Goal: Task Accomplishment & Management: Manage account settings

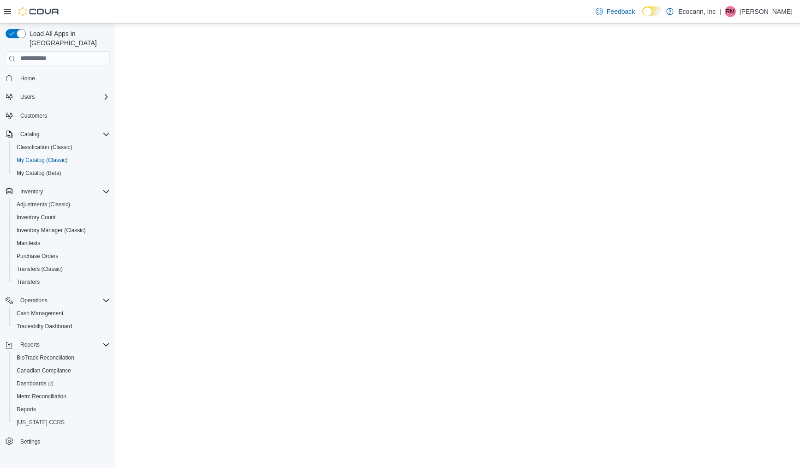
select select "**********"
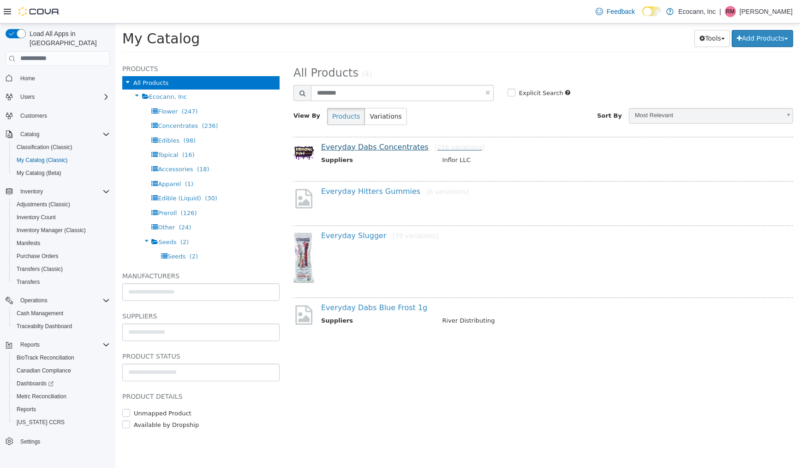
click at [401, 143] on link "Everyday Dabs Concentrates [256 variations]" at bounding box center [402, 146] width 163 height 9
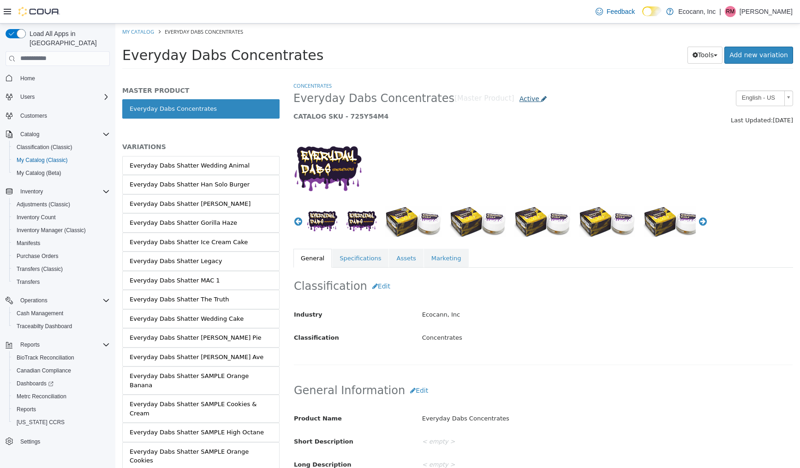
click at [519, 95] on span "Active" at bounding box center [529, 98] width 20 height 7
click at [514, 106] on link "Active" at bounding box center [533, 98] width 38 height 17
click at [519, 97] on span "Active" at bounding box center [529, 98] width 20 height 7
click at [519, 100] on span "Active" at bounding box center [529, 98] width 20 height 7
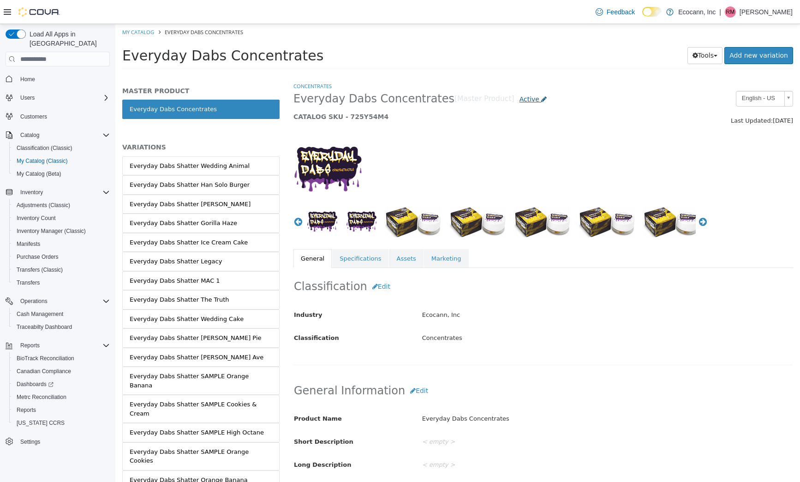
click at [519, 101] on span "Active" at bounding box center [529, 98] width 20 height 7
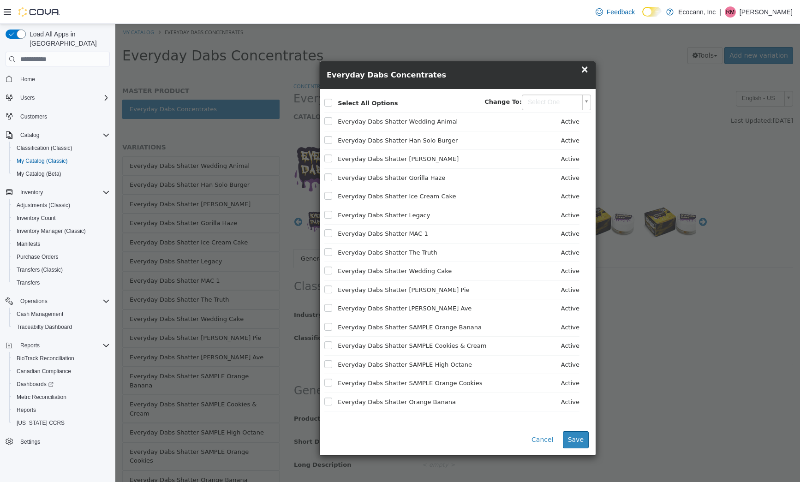
click at [539, 75] on body "Saving Bulk Changes... × My Catalog Everyday Dabs Concentrates Everyday Dabs Co…" at bounding box center [457, 49] width 684 height 51
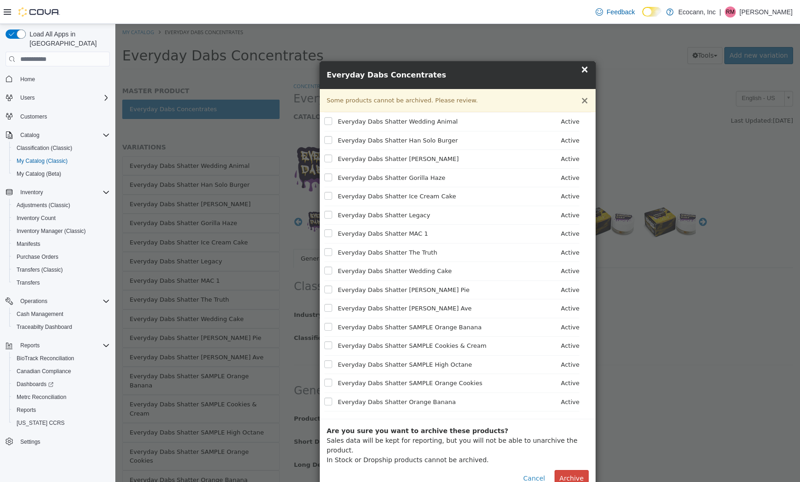
click at [585, 102] on button "×" at bounding box center [584, 101] width 8 height 10
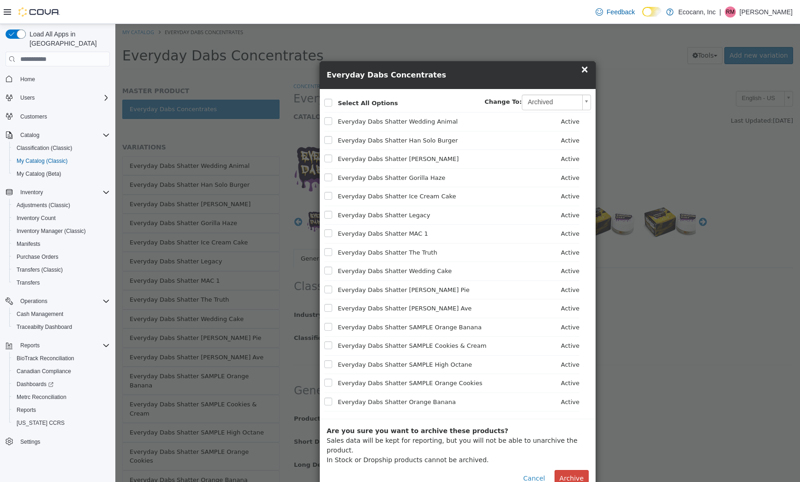
click at [577, 75] on body "Saving Bulk Changes... × My Catalog Everyday Dabs Concentrates Everyday Dabs Co…" at bounding box center [457, 49] width 684 height 51
type input "********"
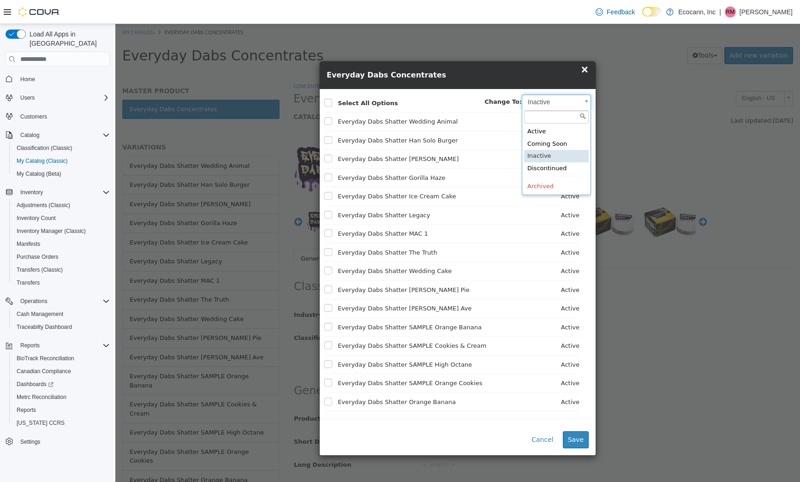
click at [545, 75] on body "Saving Bulk Changes... × My Catalog Everyday Dabs Concentrates Everyday Dabs Co…" at bounding box center [457, 49] width 684 height 51
click at [332, 75] on body "Saving Bulk Changes... × My Catalog Everyday Dabs Concentrates Everyday Dabs Co…" at bounding box center [457, 49] width 684 height 51
click at [333, 122] on label at bounding box center [335, 121] width 4 height 9
click at [333, 142] on label at bounding box center [335, 140] width 4 height 9
click at [333, 155] on label at bounding box center [335, 158] width 4 height 9
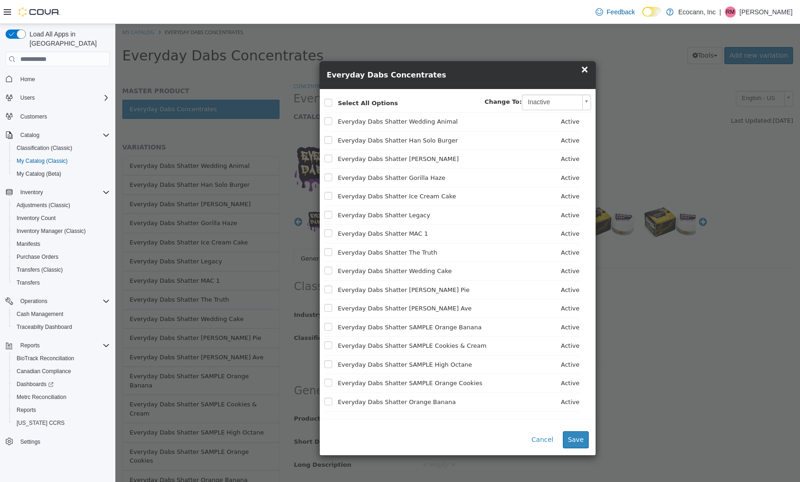
click at [333, 173] on label at bounding box center [335, 177] width 4 height 9
click at [332, 198] on span "Everyday Dabs Shatter Ice Cream Cake" at bounding box center [390, 196] width 132 height 9
click at [333, 229] on label at bounding box center [335, 233] width 4 height 9
click at [333, 248] on label at bounding box center [335, 252] width 4 height 9
click at [575, 435] on button "Save" at bounding box center [576, 439] width 26 height 17
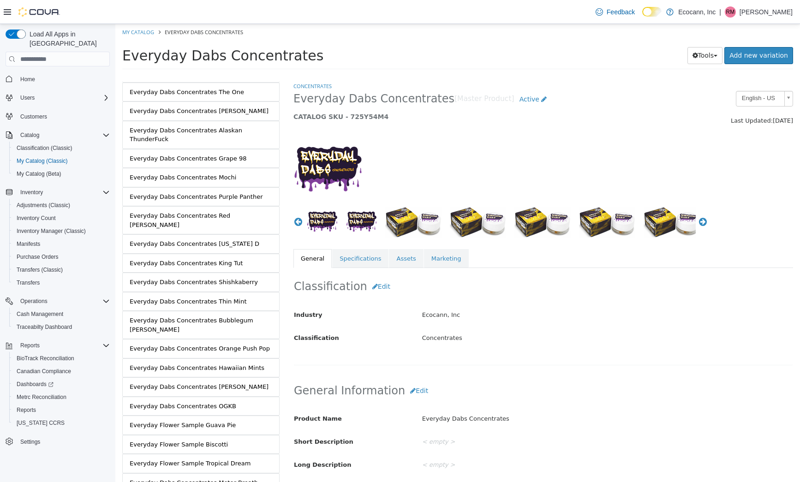
scroll to position [4729, 0]
click at [404, 220] on img "button" at bounding box center [413, 222] width 56 height 31
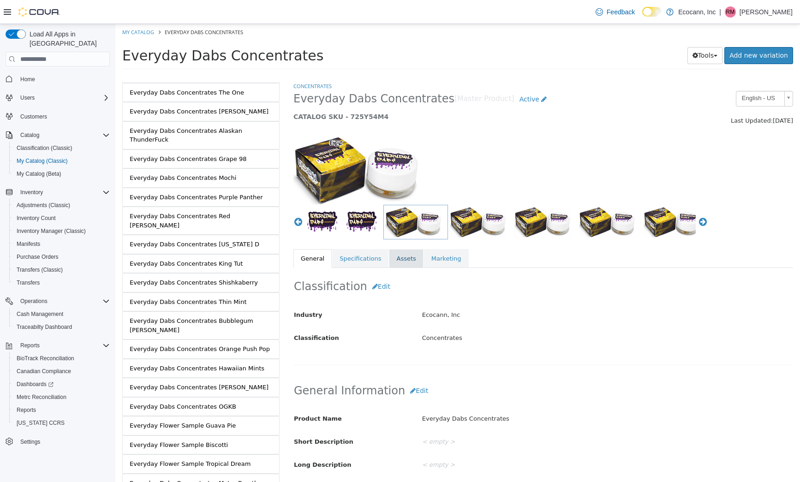
click at [403, 265] on link "Assets" at bounding box center [406, 258] width 34 height 19
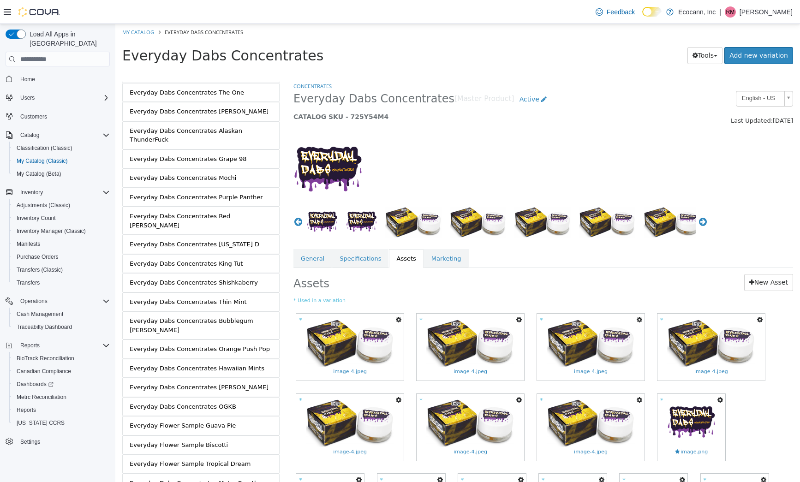
click at [396, 320] on icon "button" at bounding box center [399, 319] width 6 height 6
click at [388, 338] on link "Copy to Variations" at bounding box center [364, 336] width 77 height 12
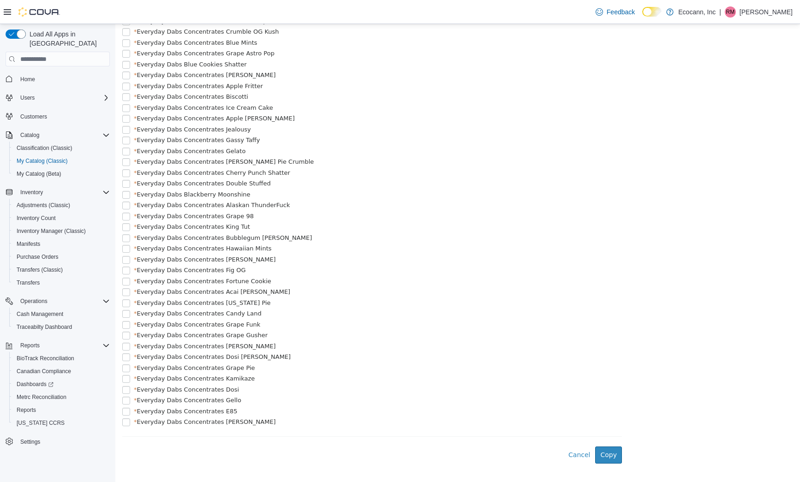
scroll to position [901, 0]
click at [574, 449] on button "Cancel" at bounding box center [581, 457] width 27 height 17
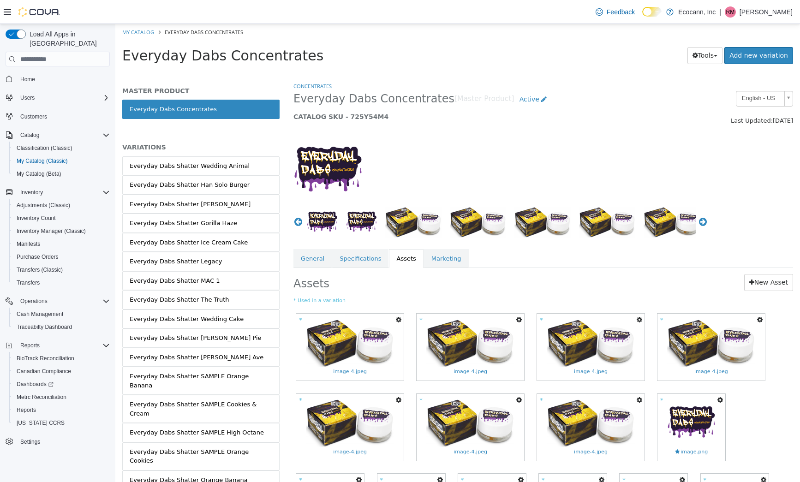
click at [398, 319] on icon "button" at bounding box center [399, 319] width 6 height 6
click at [385, 336] on link "Copy to Variations" at bounding box center [364, 336] width 77 height 12
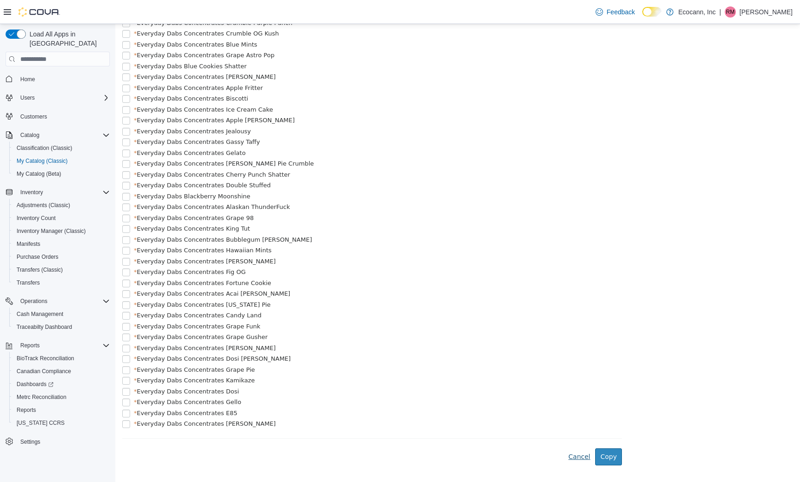
scroll to position [901, 0]
click at [579, 449] on button "Cancel" at bounding box center [581, 457] width 27 height 17
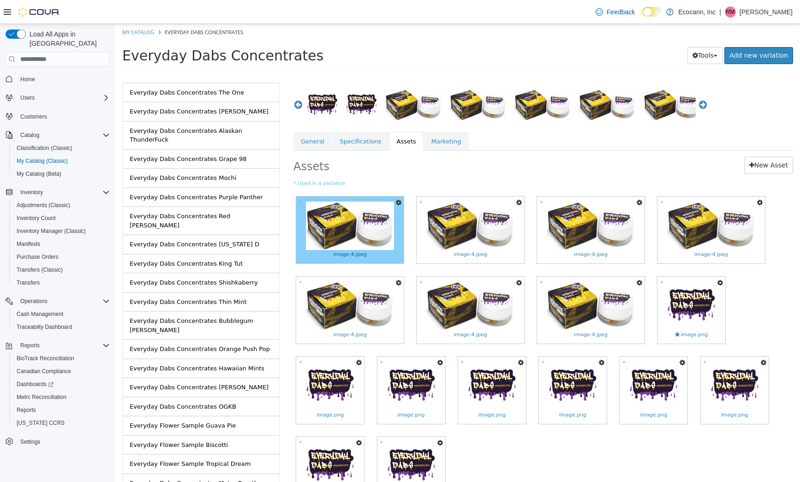
scroll to position [120, 0]
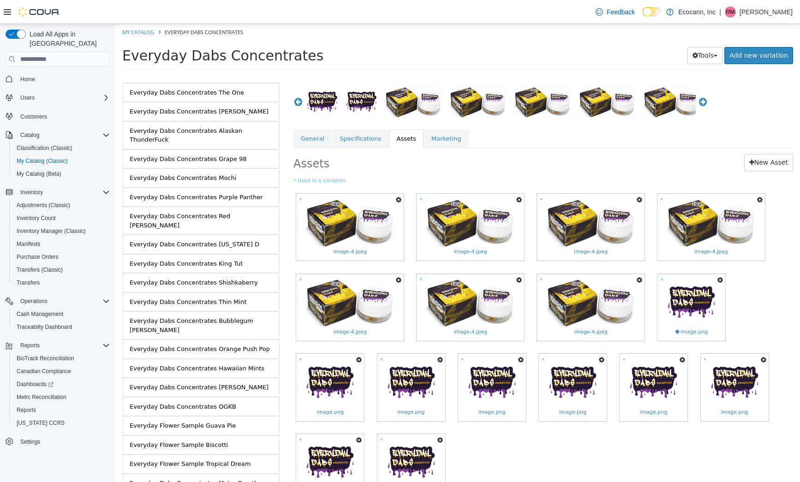
click at [397, 198] on icon "button" at bounding box center [399, 199] width 6 height 6
click at [363, 239] on link "Preview" at bounding box center [364, 241] width 77 height 12
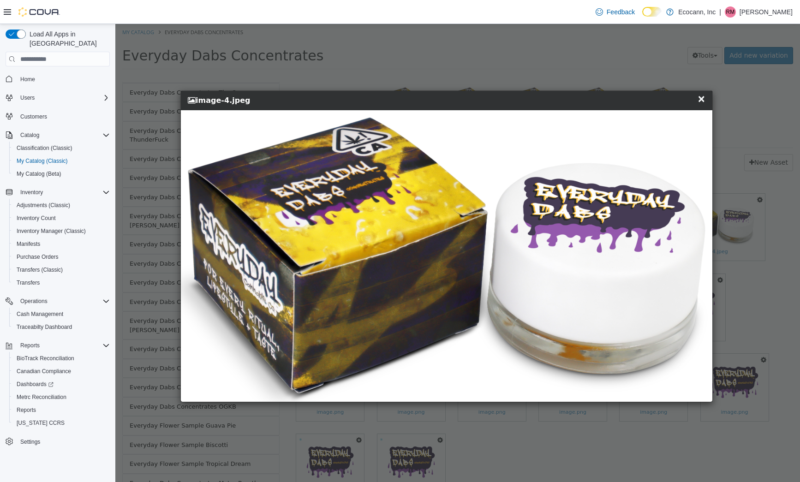
click at [703, 99] on span "×" at bounding box center [701, 98] width 8 height 11
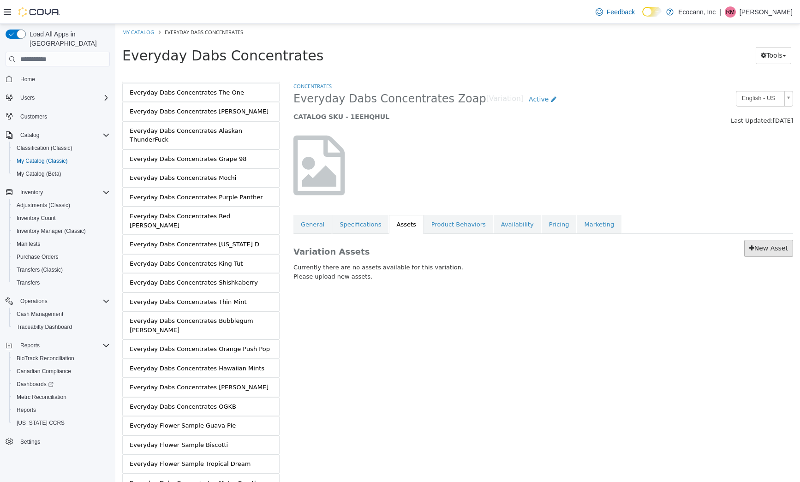
click at [761, 252] on link "New Asset" at bounding box center [768, 248] width 49 height 17
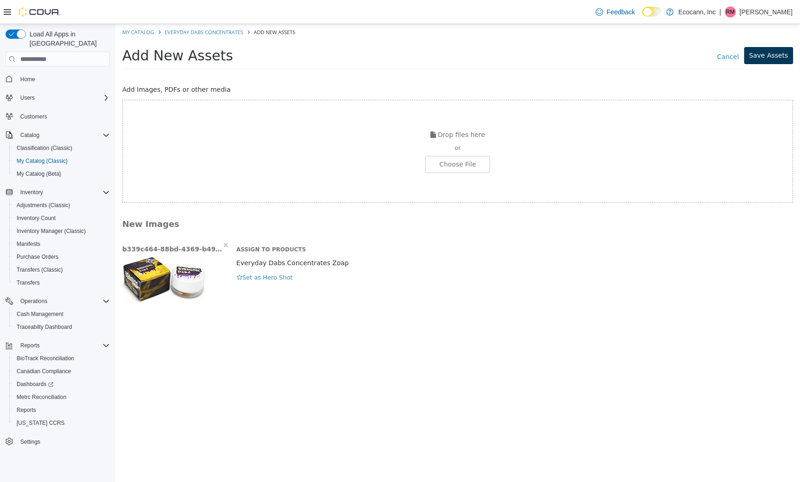
click at [766, 56] on button "Save Assets" at bounding box center [768, 55] width 49 height 17
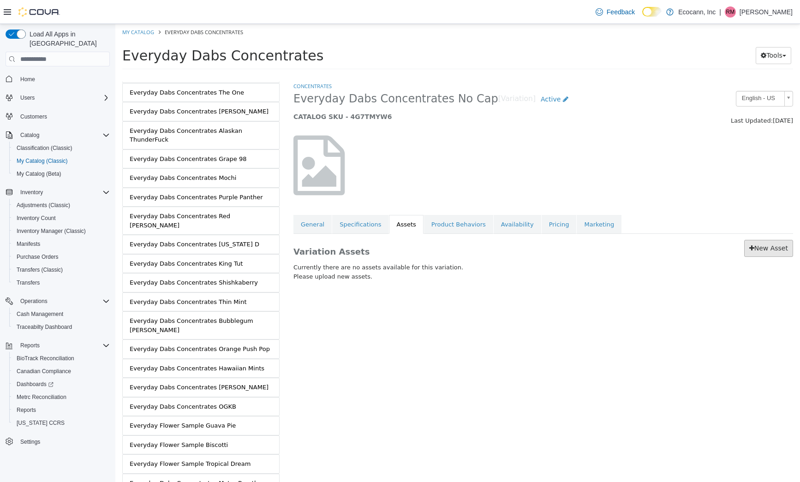
click at [757, 249] on link "New Asset" at bounding box center [768, 248] width 49 height 17
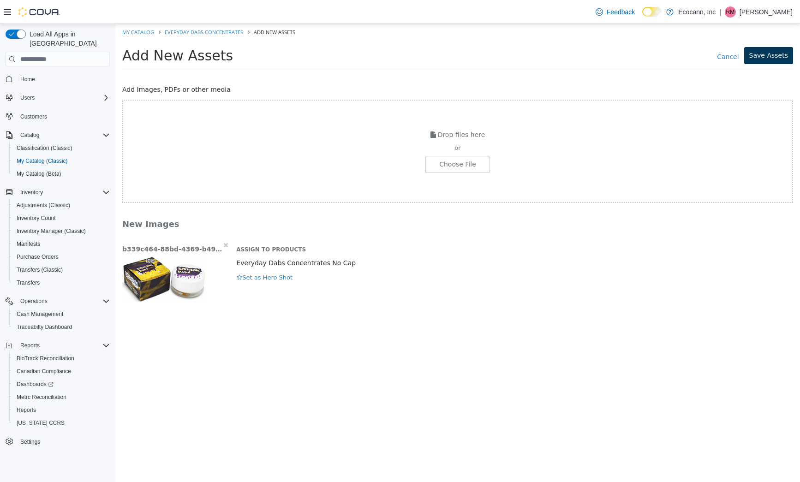
click at [770, 58] on button "Save Assets" at bounding box center [768, 55] width 49 height 17
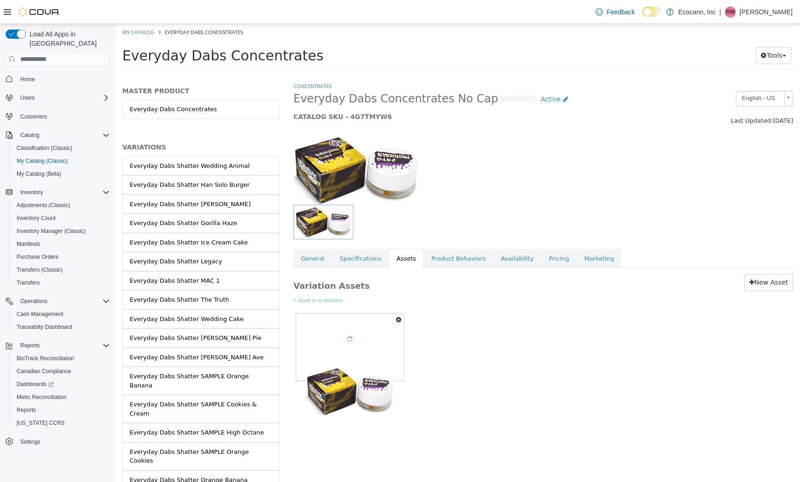
click at [142, 36] on li "My Catalog" at bounding box center [138, 32] width 33 height 8
click at [142, 34] on link "My Catalog" at bounding box center [138, 32] width 32 height 7
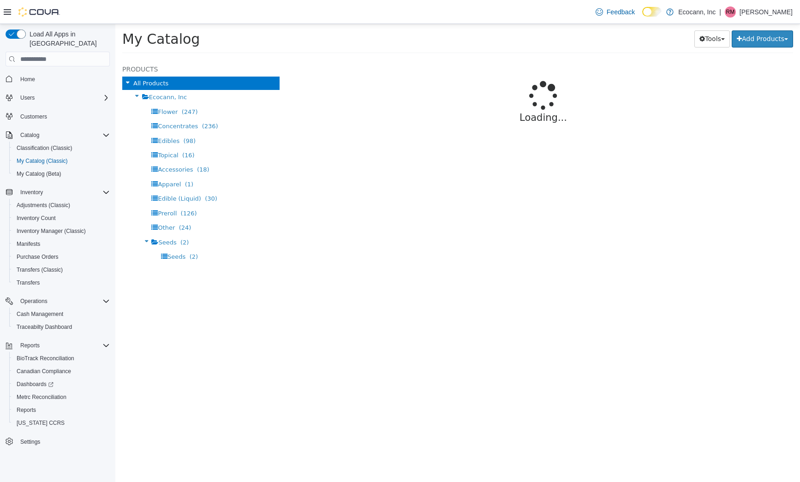
select select "**********"
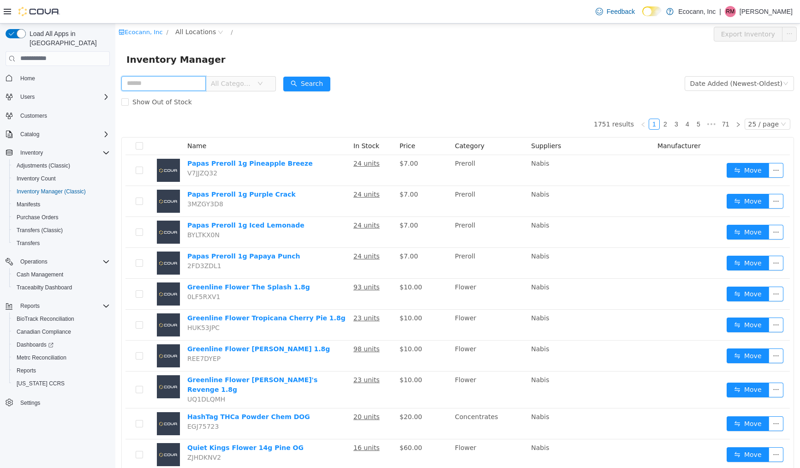
click at [174, 83] on input "text" at bounding box center [163, 83] width 84 height 15
type input "*"
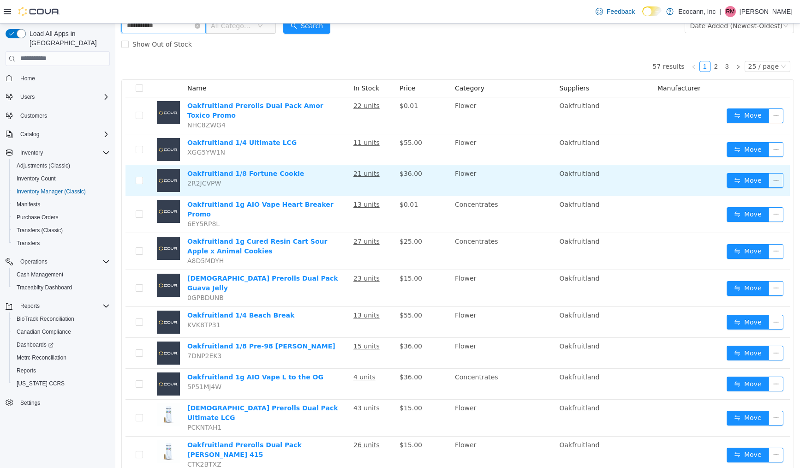
scroll to position [56, 0]
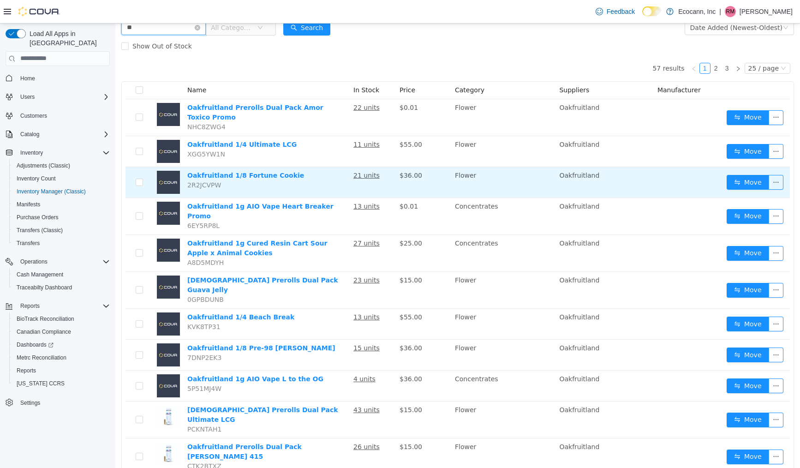
type input "*"
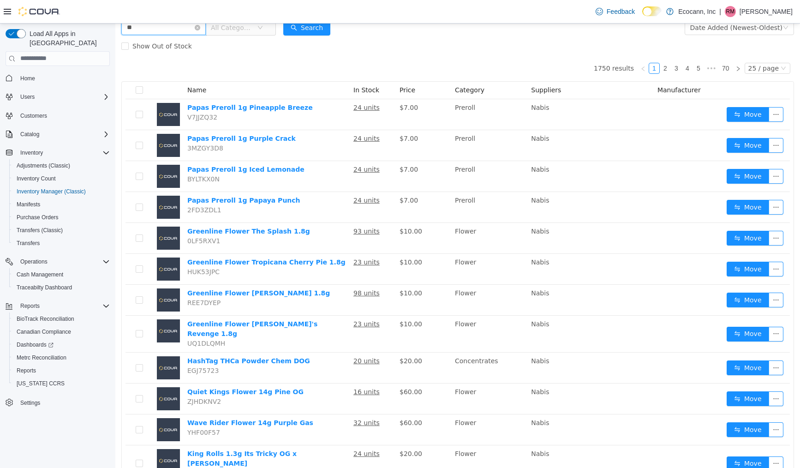
type input "*"
type input "*******"
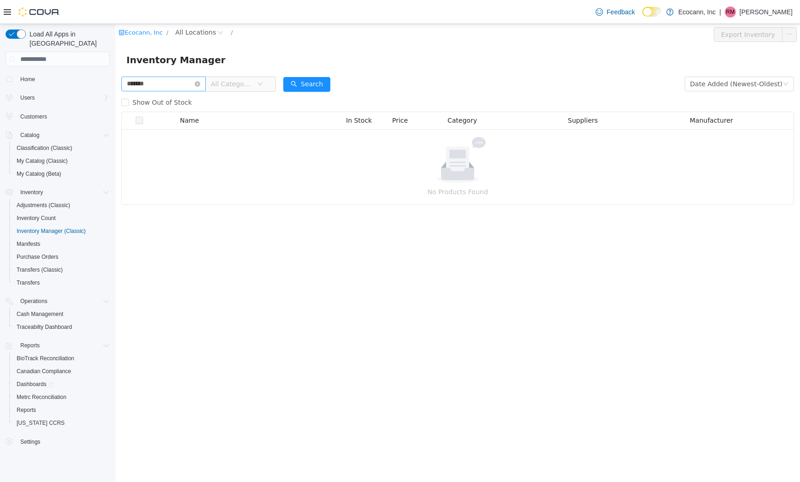
click at [179, 87] on input "*******" at bounding box center [163, 84] width 84 height 15
type input "*"
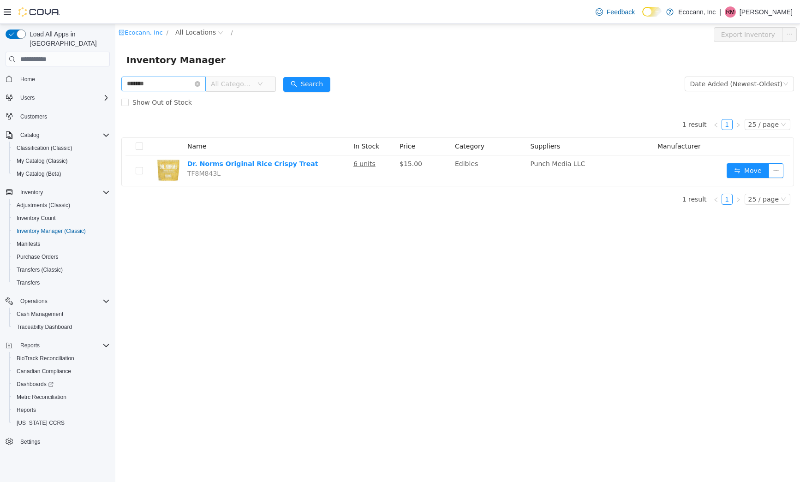
click at [181, 82] on input "*******" at bounding box center [163, 84] width 84 height 15
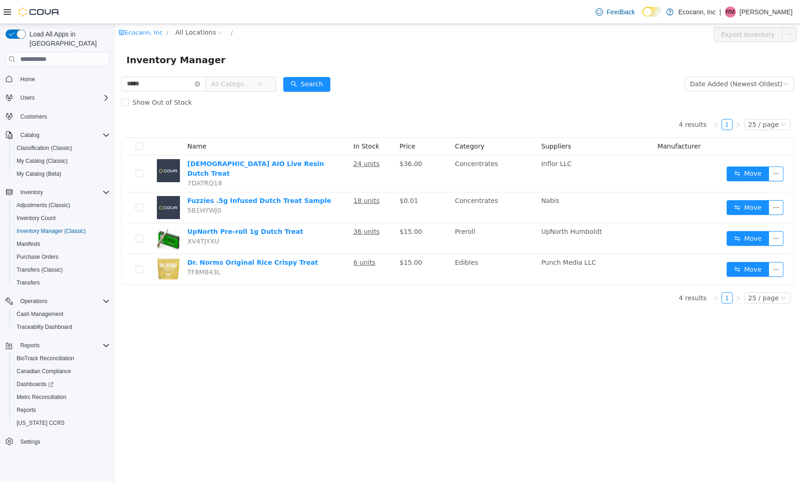
click at [480, 77] on form "***** All Categories Date Added (Newest-Oldest) Search Show Out of Stock" at bounding box center [457, 93] width 672 height 37
click at [184, 86] on input "*****" at bounding box center [163, 84] width 84 height 15
type input "*****"
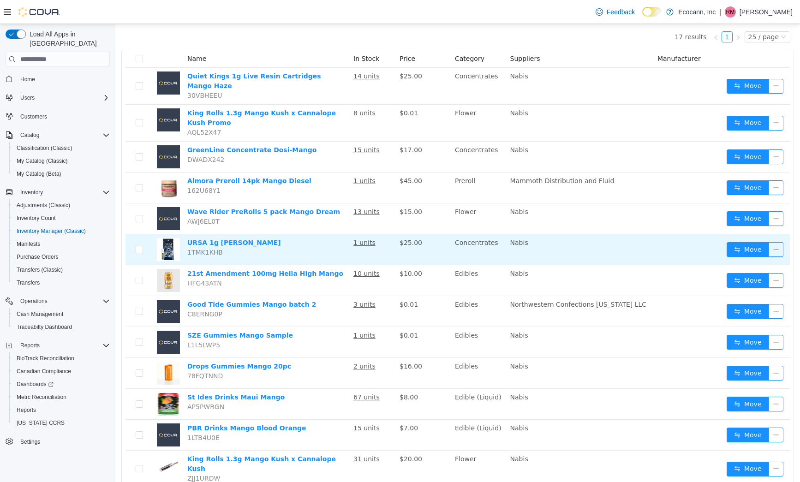
scroll to position [90, 0]
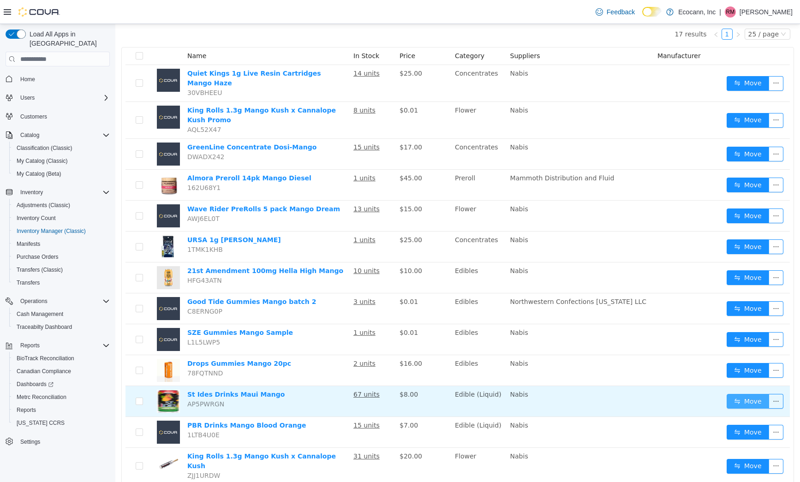
click at [743, 398] on button "Move" at bounding box center [747, 401] width 42 height 15
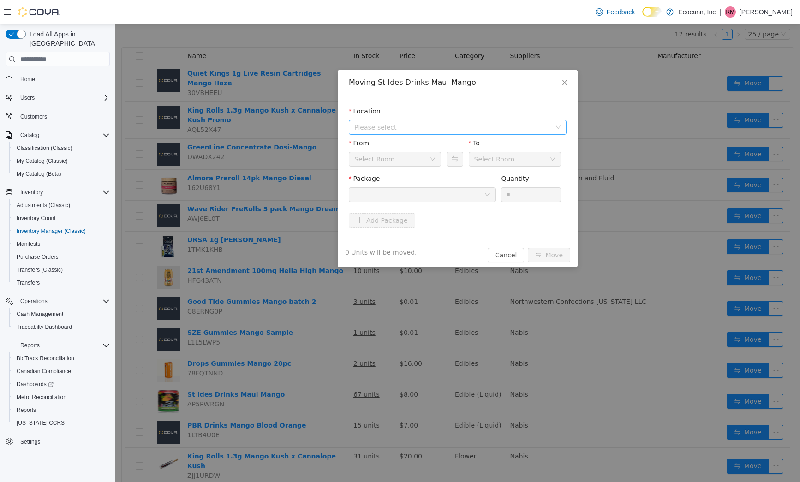
click at [444, 130] on span "Please select" at bounding box center [452, 127] width 196 height 9
click at [439, 160] on span "[STREET_ADDRESS]" at bounding box center [467, 160] width 195 height 12
click at [446, 190] on div at bounding box center [419, 195] width 130 height 14
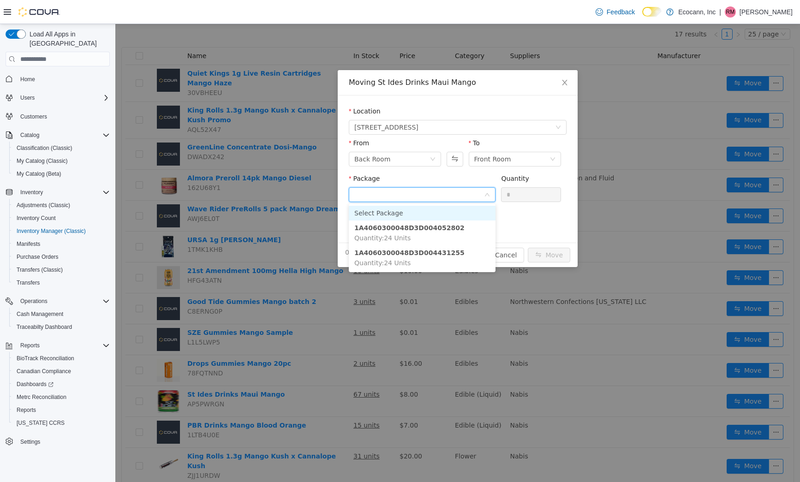
click at [446, 190] on input "Package" at bounding box center [419, 196] width 130 height 14
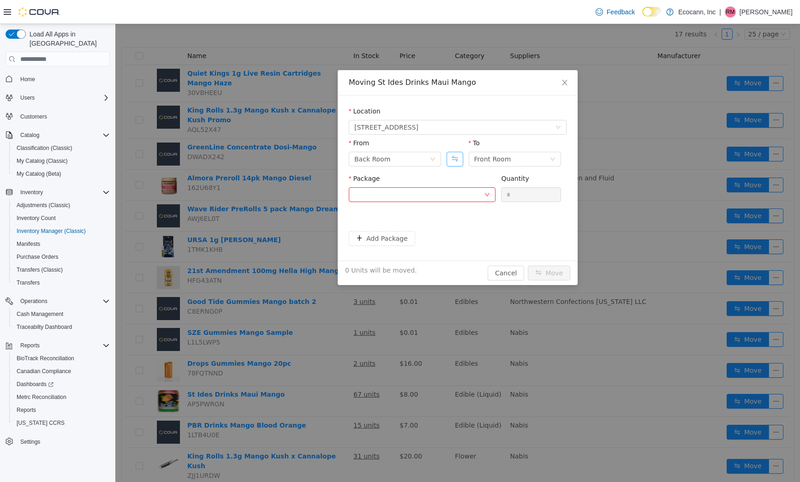
click at [453, 163] on button "Swap" at bounding box center [454, 159] width 16 height 15
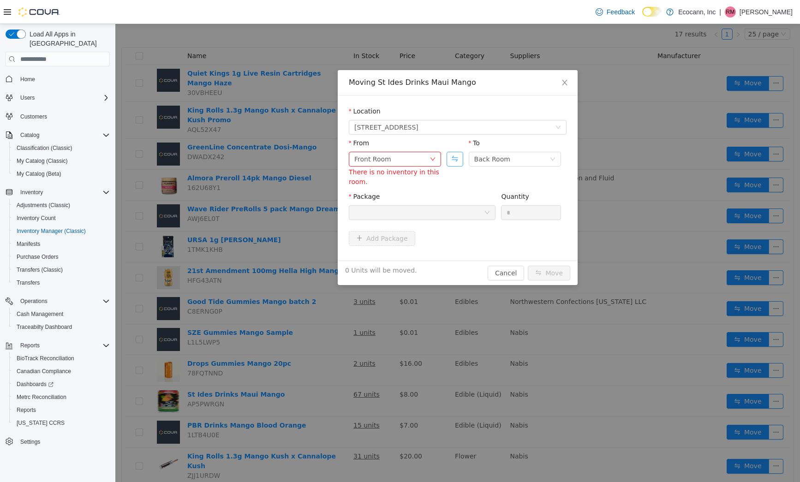
click at [456, 162] on button "Swap" at bounding box center [454, 159] width 16 height 15
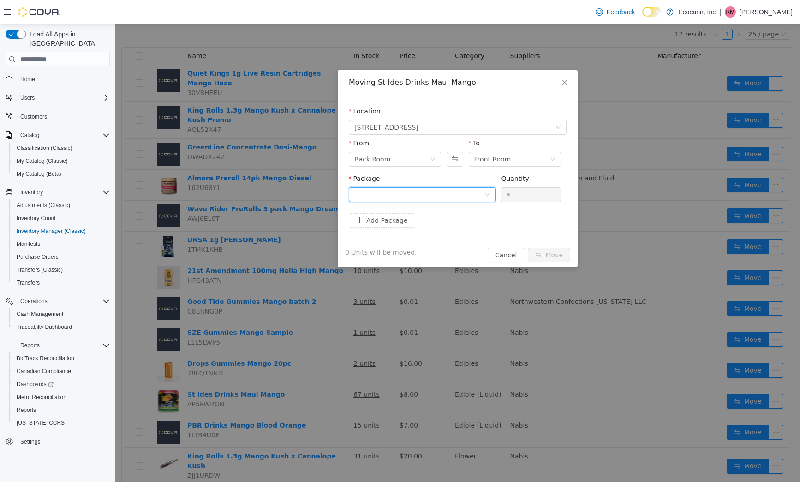
click at [452, 196] on div at bounding box center [419, 195] width 130 height 14
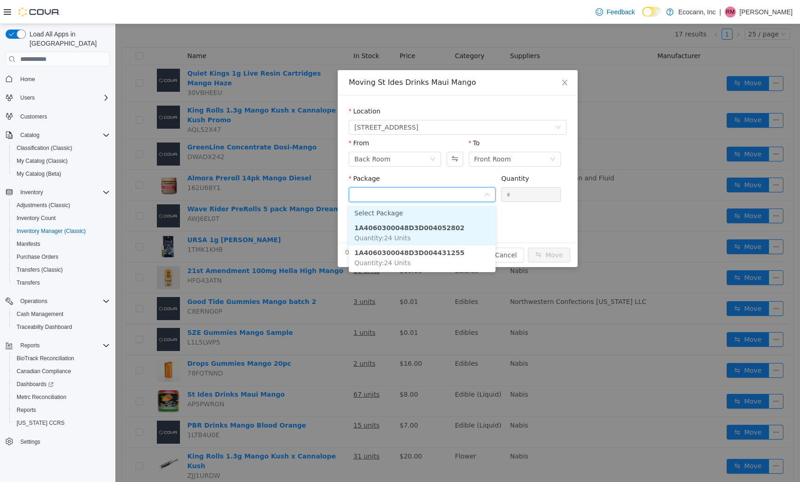
click at [449, 221] on li "1A4060300048D3D004052802 Quantity : 24 Units" at bounding box center [422, 232] width 147 height 25
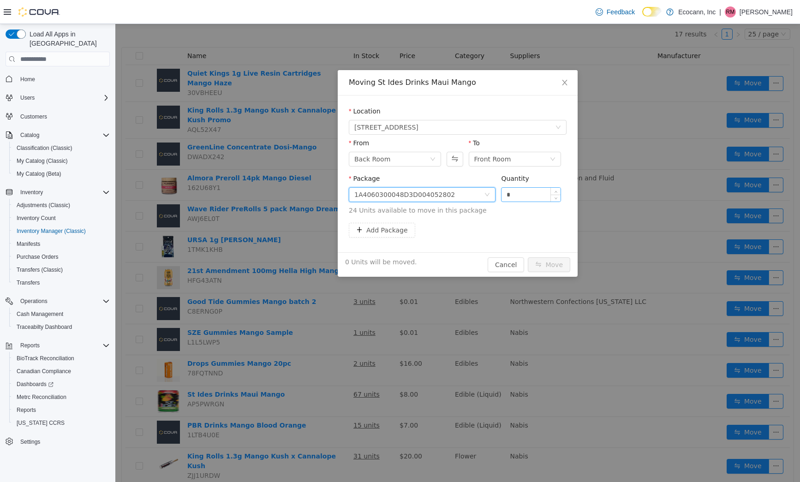
click at [531, 188] on input "*" at bounding box center [530, 195] width 59 height 14
type input "**"
click at [551, 256] on div "24 Units will be moved. Cancel Move" at bounding box center [458, 264] width 240 height 24
click at [550, 260] on button "Move" at bounding box center [548, 264] width 42 height 15
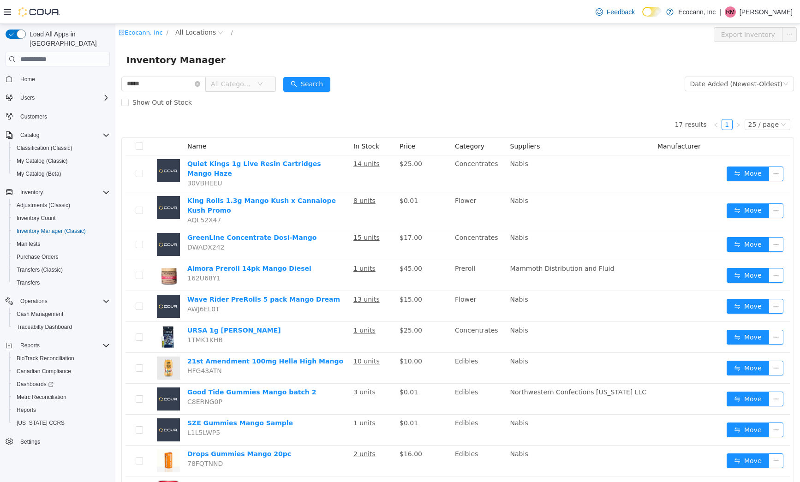
scroll to position [0, 0]
click at [156, 89] on input "*****" at bounding box center [163, 84] width 84 height 15
type input "*****"
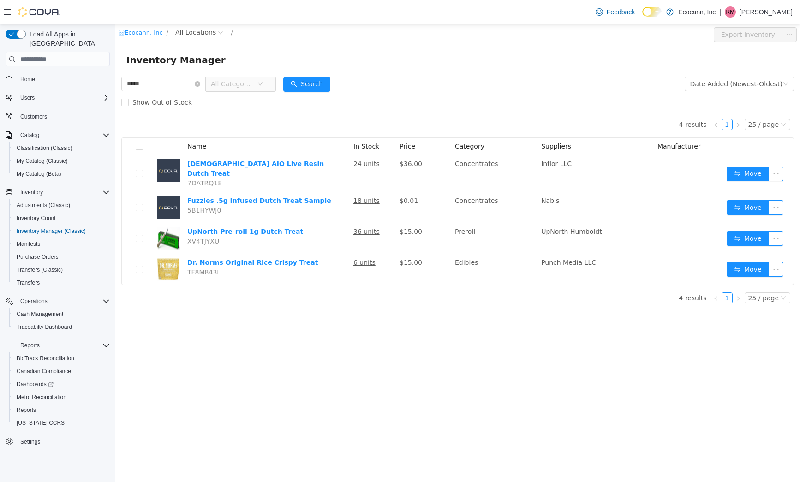
click at [441, 77] on form "***** All Categories Date Added (Newest-Oldest) Search Show Out of Stock" at bounding box center [457, 93] width 672 height 37
click at [174, 82] on input "*****" at bounding box center [163, 84] width 84 height 15
type input "*****"
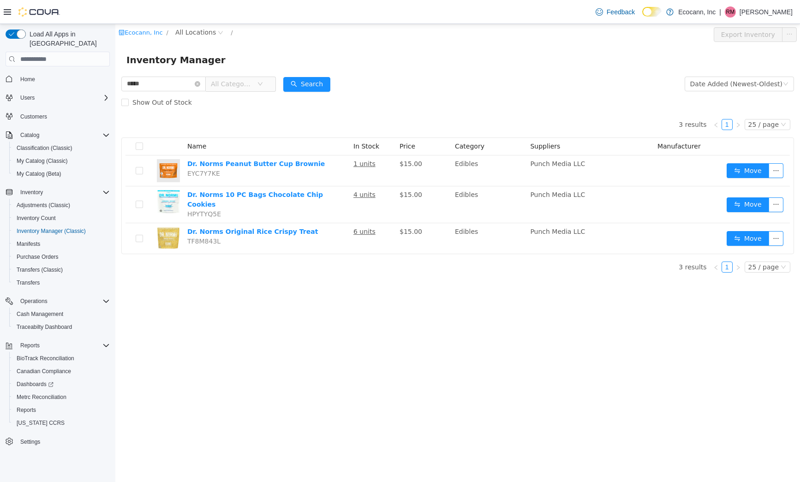
click at [380, 111] on div "Show Out of Stock" at bounding box center [457, 102] width 672 height 18
click at [160, 91] on input "*****" at bounding box center [163, 84] width 84 height 15
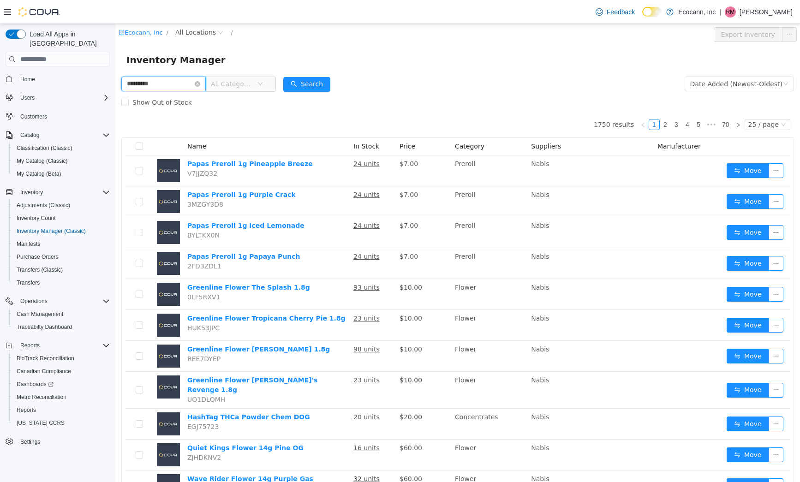
type input "*********"
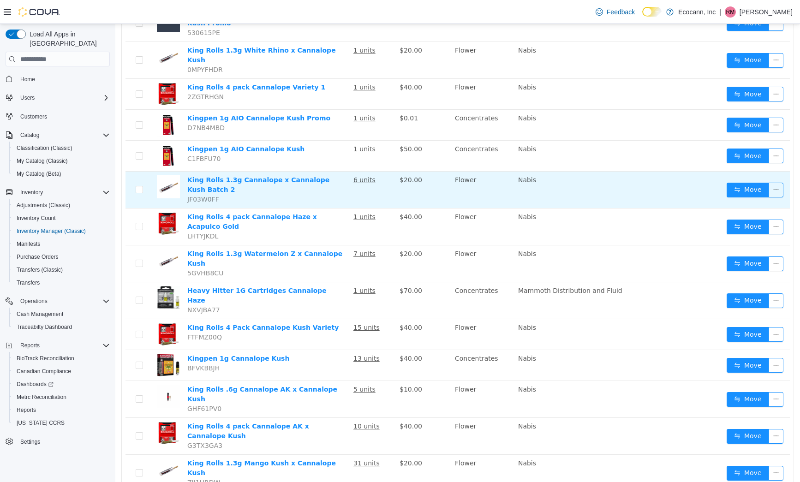
scroll to position [186, 0]
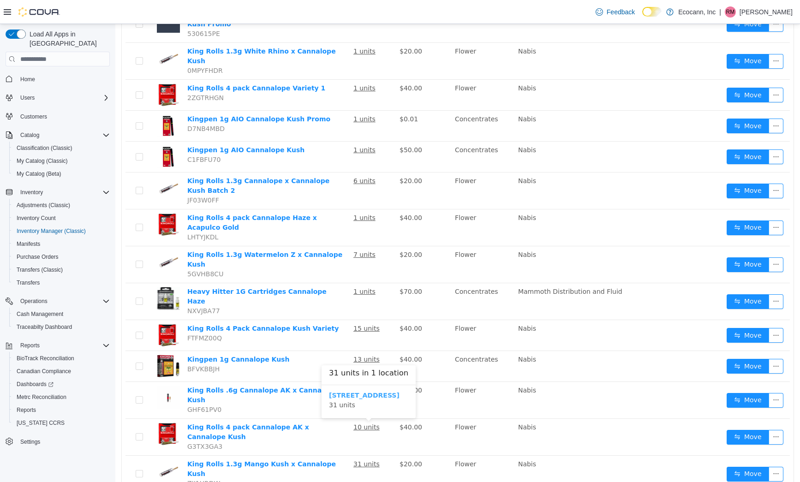
click at [345, 391] on b "306 F St" at bounding box center [364, 394] width 71 height 7
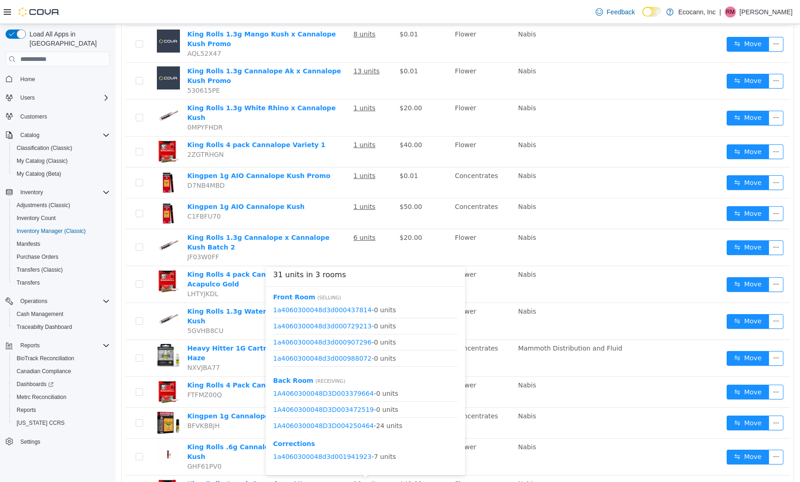
scroll to position [128, 0]
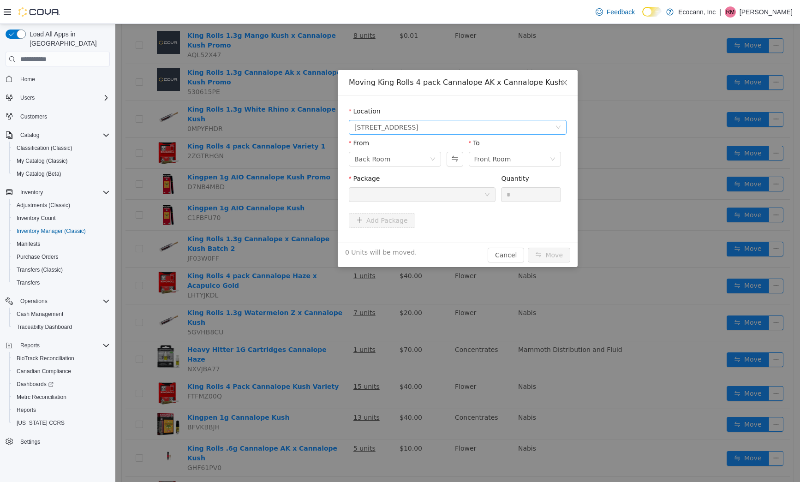
click at [449, 124] on span "[STREET_ADDRESS]" at bounding box center [454, 127] width 201 height 14
click at [461, 101] on div "Location 306 F St From Back Room To Front Room Package Quantity * Add Package" at bounding box center [458, 168] width 240 height 147
click at [507, 247] on div "0 Units will be moved. Cancel Move" at bounding box center [458, 255] width 240 height 24
click at [507, 255] on button "Cancel" at bounding box center [505, 255] width 36 height 15
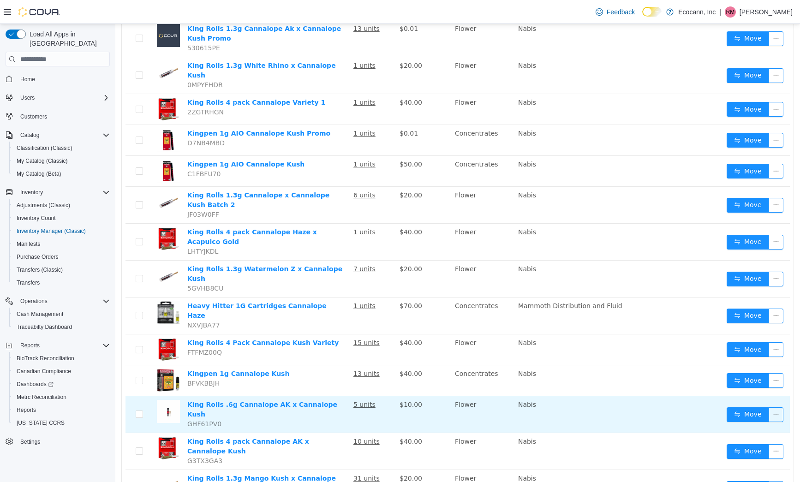
scroll to position [174, 0]
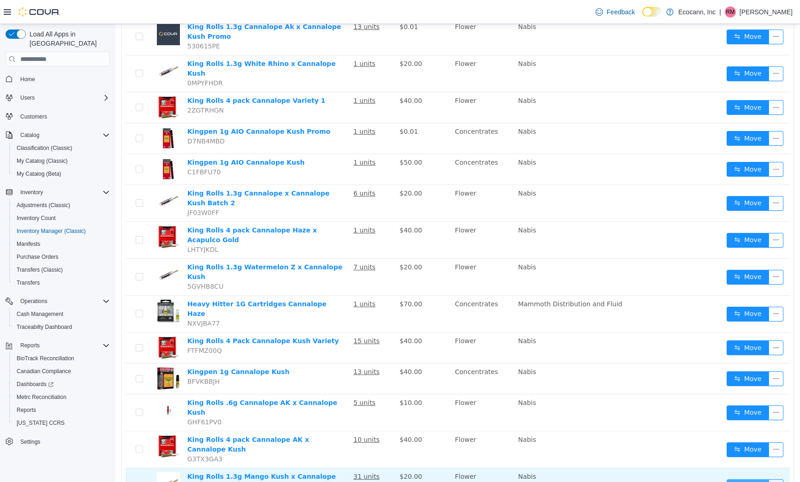
click at [735, 479] on button "Move" at bounding box center [747, 486] width 42 height 15
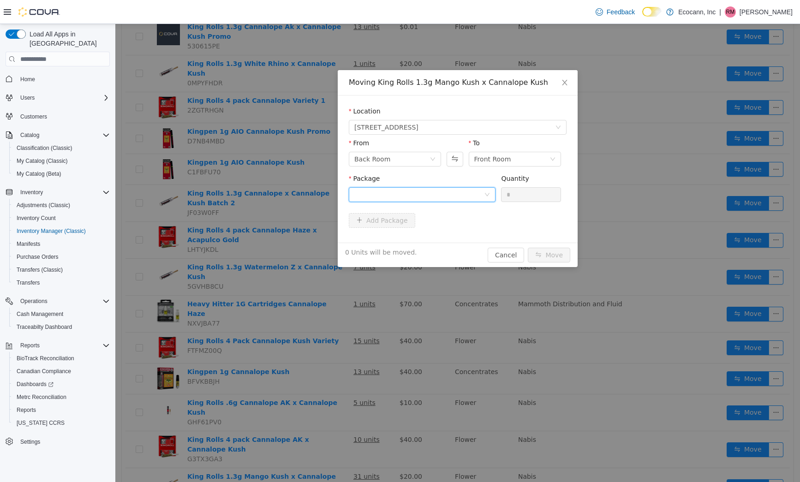
click at [411, 196] on div at bounding box center [419, 195] width 130 height 14
click at [453, 162] on button "Swap" at bounding box center [454, 159] width 16 height 15
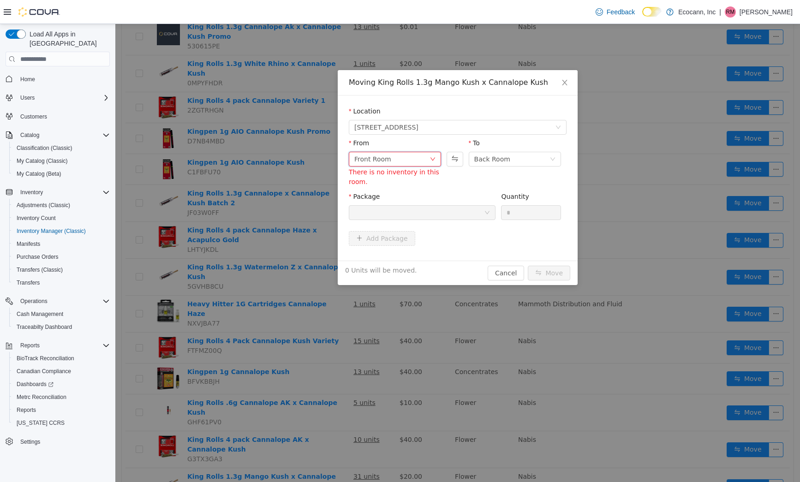
click at [418, 166] on div "Front Room" at bounding box center [391, 159] width 75 height 14
click at [447, 163] on button "Swap" at bounding box center [454, 159] width 16 height 15
click at [415, 159] on div "Back Room" at bounding box center [391, 159] width 75 height 14
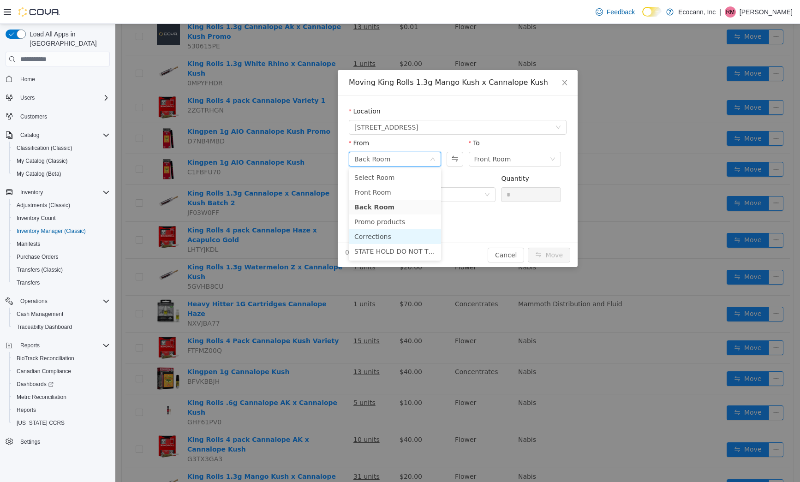
click at [397, 241] on li "Corrections" at bounding box center [395, 236] width 92 height 15
click at [458, 184] on div "Package" at bounding box center [422, 180] width 147 height 13
click at [457, 186] on div "Package" at bounding box center [422, 180] width 147 height 13
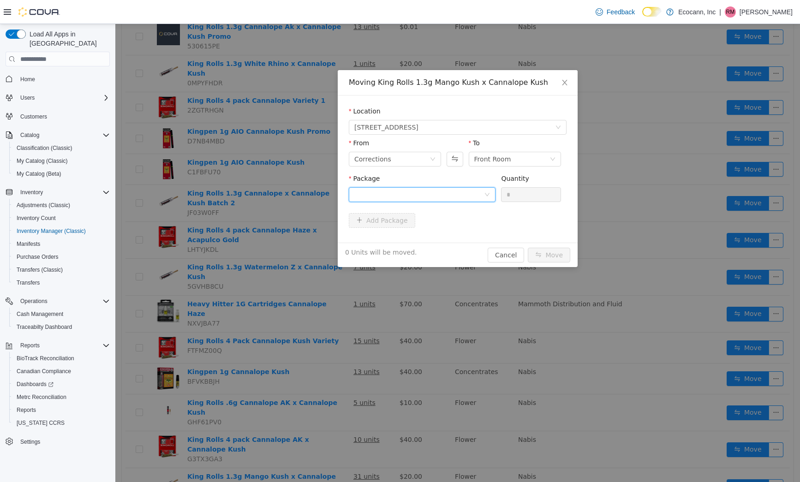
click at [454, 195] on div at bounding box center [419, 195] width 130 height 14
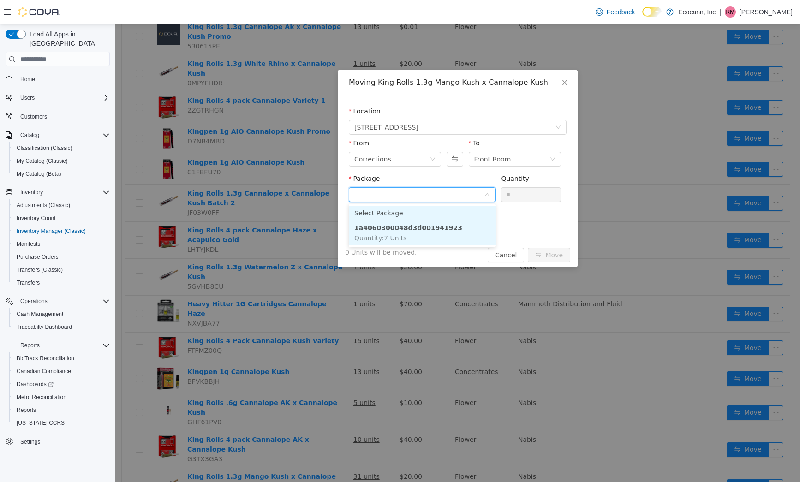
click at [438, 227] on strong "1a4060300048d3d001941923" at bounding box center [408, 227] width 108 height 7
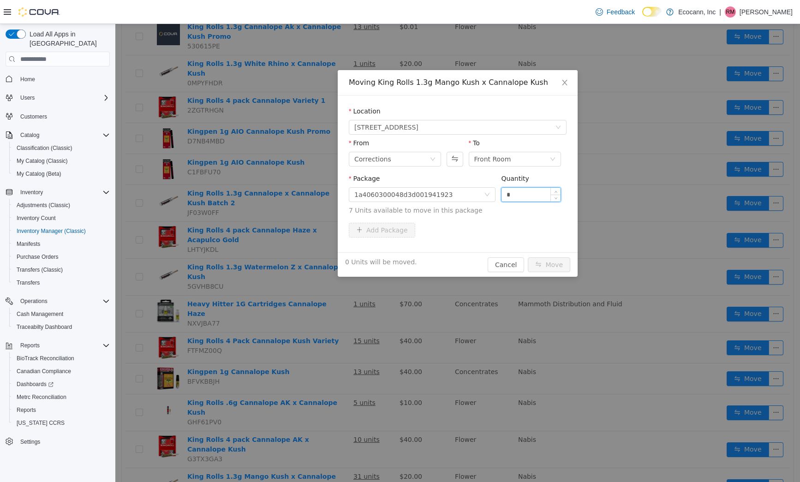
click at [511, 196] on input "*" at bounding box center [530, 195] width 59 height 14
type input "*"
click at [555, 261] on button "Move" at bounding box center [548, 264] width 42 height 15
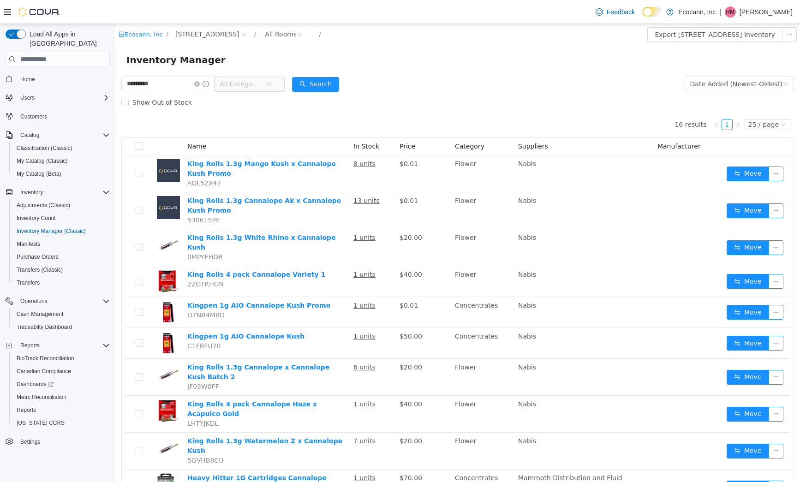
scroll to position [0, 0]
click at [183, 79] on input "*********" at bounding box center [167, 84] width 93 height 15
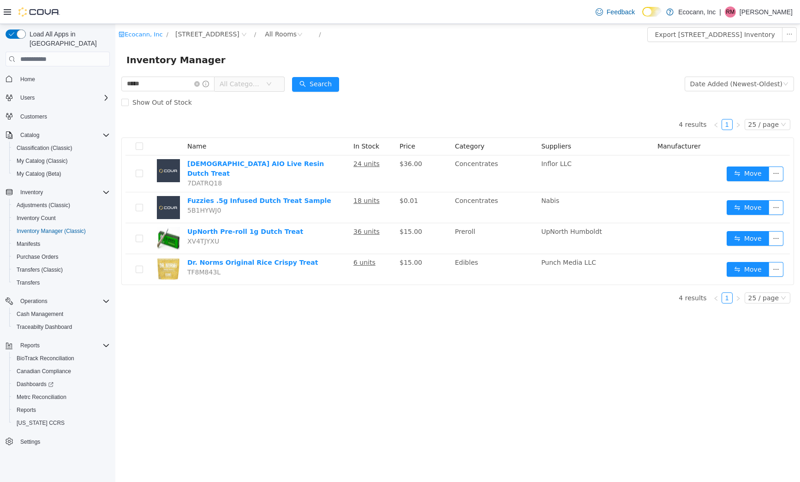
click at [359, 310] on div "Ecocann, Inc / 306 F St / All Rooms / Export 306 F St Inventory Inventory Manag…" at bounding box center [457, 253] width 684 height 458
click at [182, 77] on input "*****" at bounding box center [167, 84] width 93 height 15
type input "****"
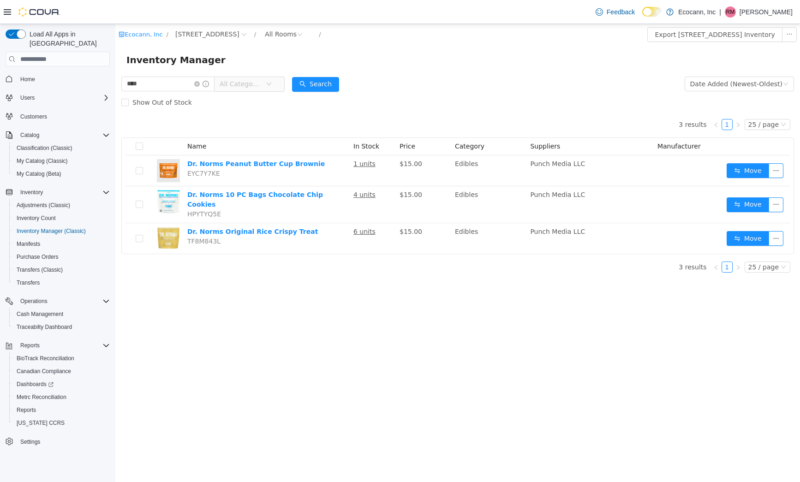
click at [465, 102] on div "Show Out of Stock" at bounding box center [457, 102] width 672 height 18
click at [190, 90] on input "****" at bounding box center [167, 84] width 93 height 15
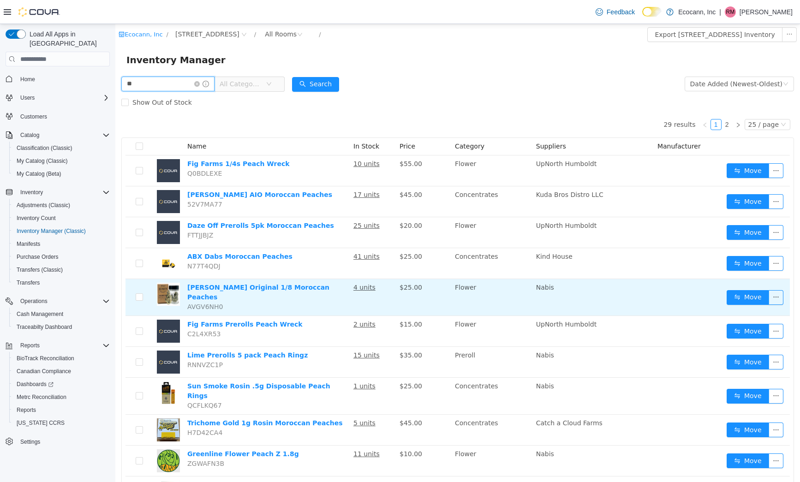
type input "*"
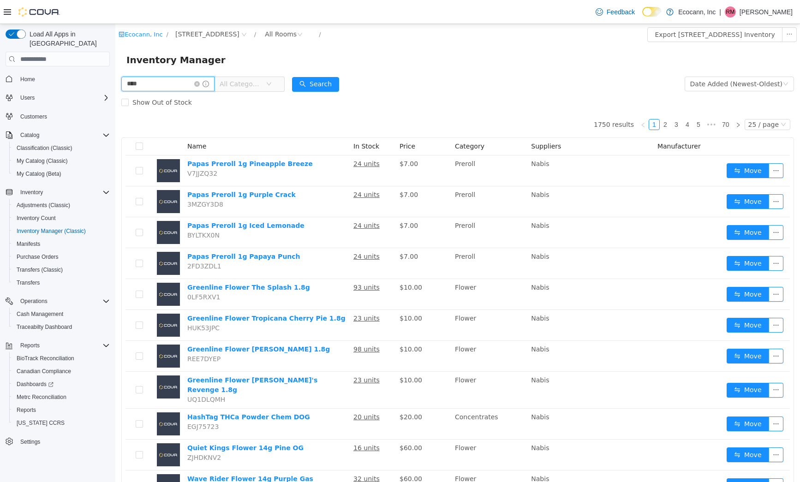
type input "****"
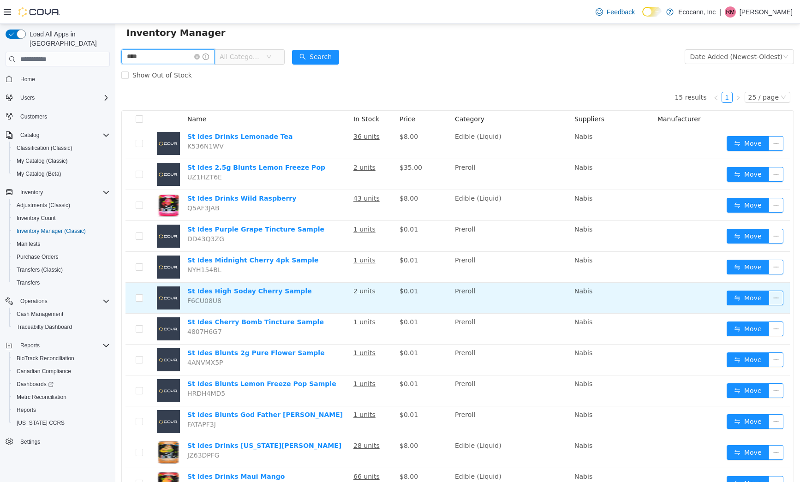
scroll to position [29, 0]
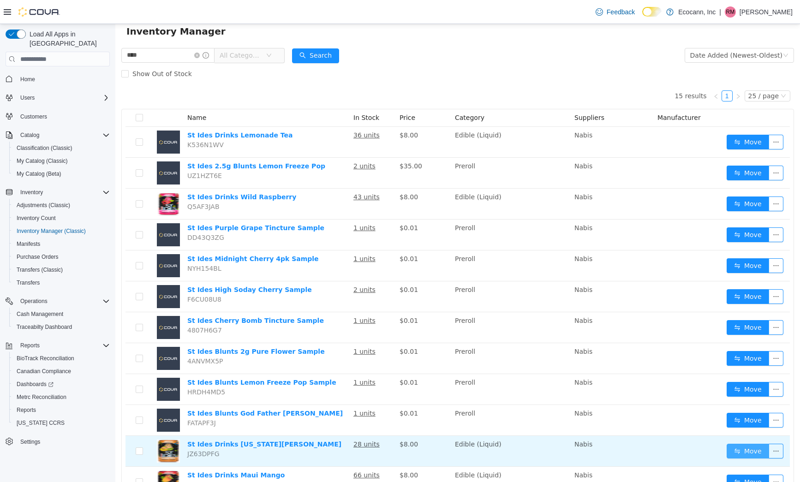
click at [741, 450] on button "Move" at bounding box center [747, 451] width 42 height 15
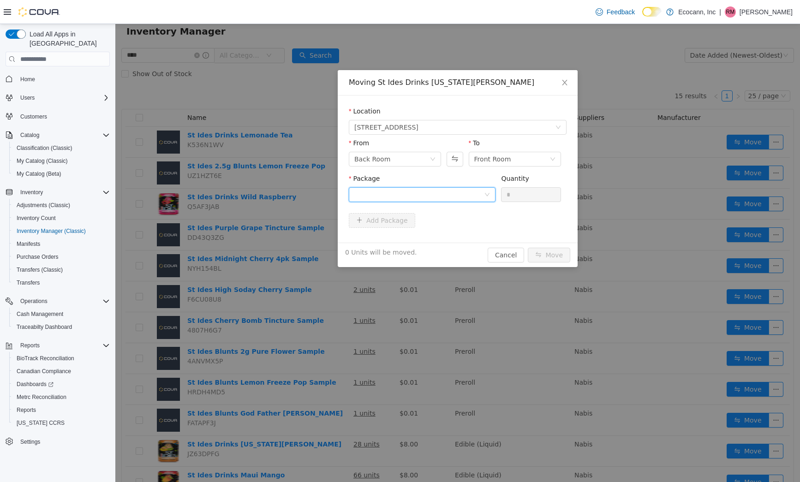
click at [456, 193] on div at bounding box center [419, 195] width 130 height 14
click at [461, 228] on li "1A4060300048D3D004431256 Quantity : 24 Units" at bounding box center [422, 232] width 147 height 25
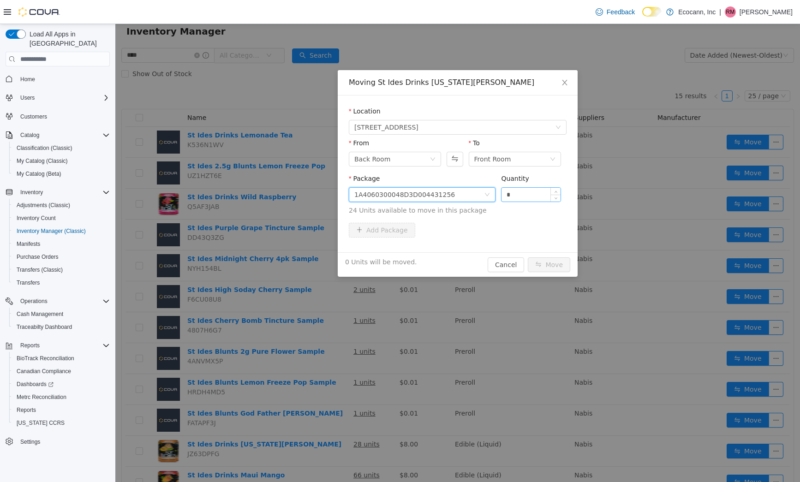
click at [518, 196] on input "*" at bounding box center [530, 195] width 59 height 14
type input "**"
click at [548, 260] on button "Move" at bounding box center [548, 264] width 42 height 15
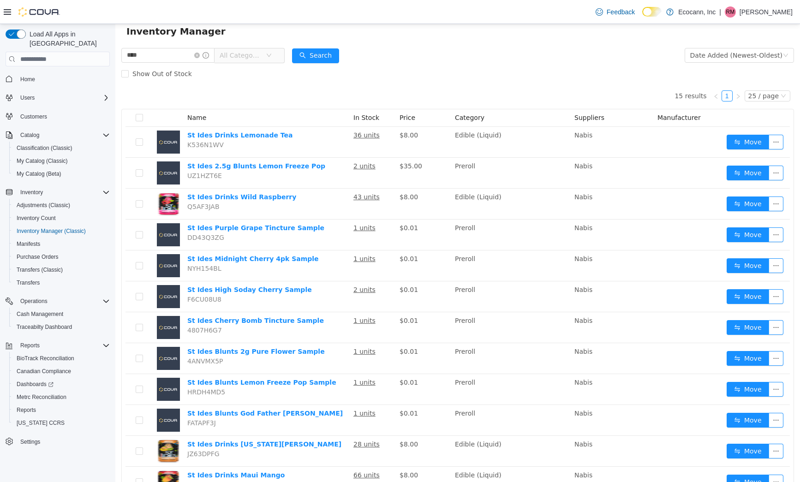
click at [503, 66] on div "Show Out of Stock" at bounding box center [457, 74] width 672 height 18
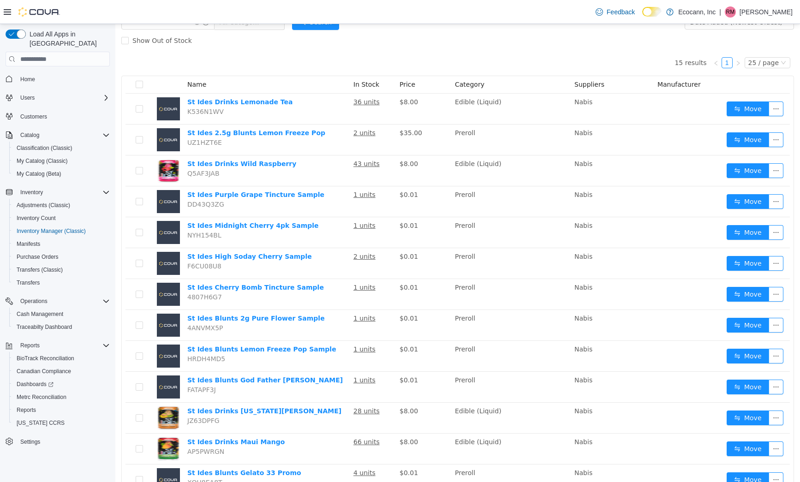
scroll to position [64, 0]
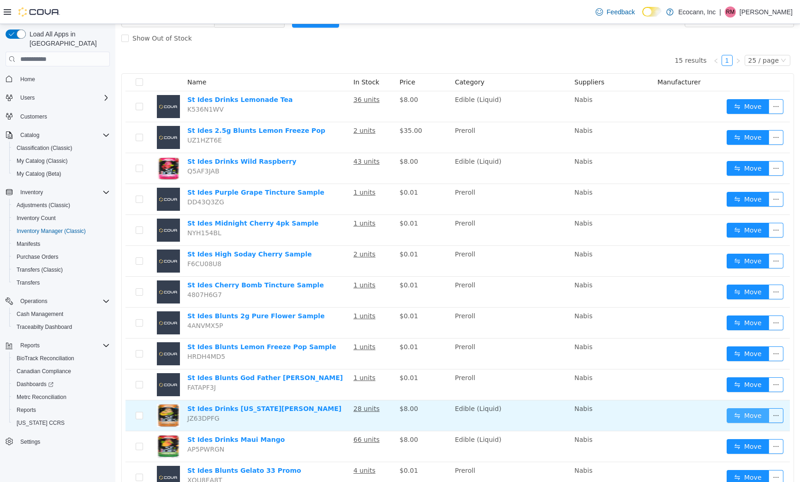
click at [744, 419] on button "Move" at bounding box center [747, 415] width 42 height 15
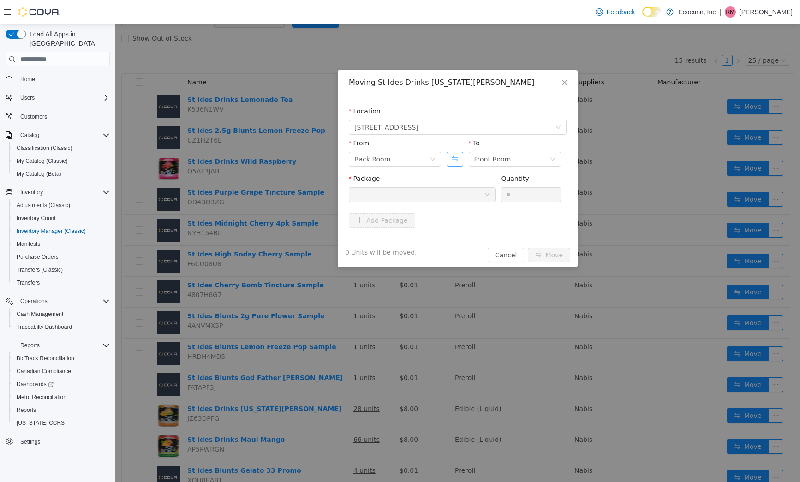
click at [455, 157] on button "Swap" at bounding box center [454, 159] width 16 height 15
click at [439, 193] on div at bounding box center [419, 195] width 130 height 14
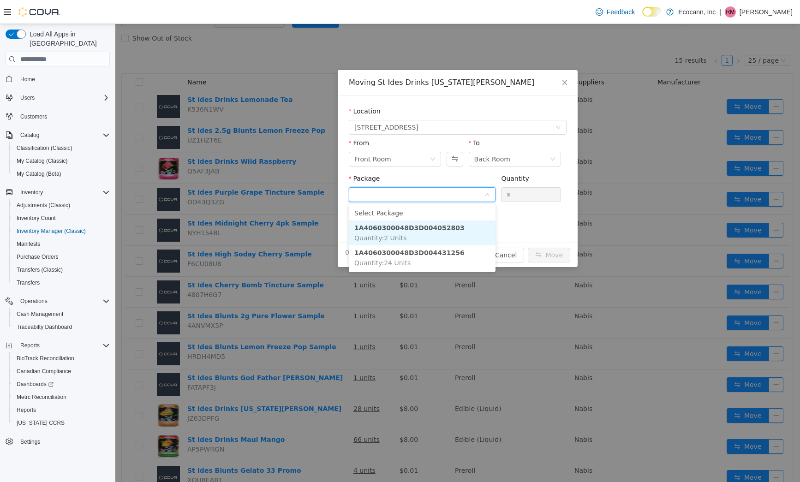
click at [443, 238] on li "1A4060300048D3D004052803 Quantity : 2 Units" at bounding box center [422, 232] width 147 height 25
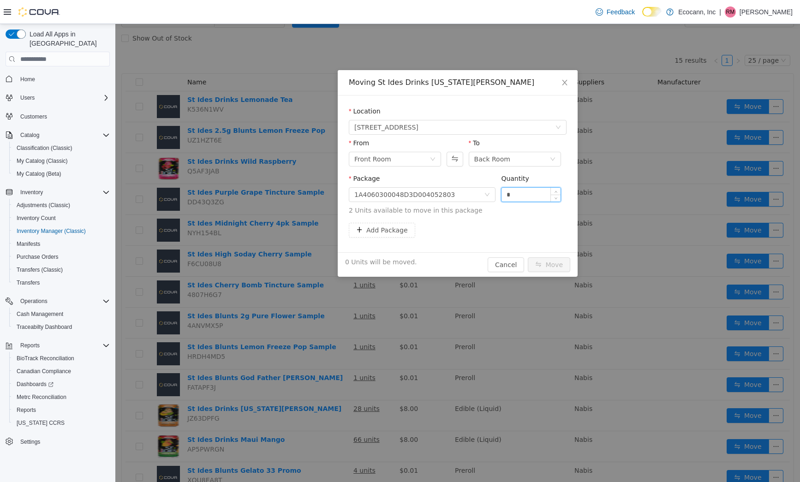
click at [508, 201] on input "*" at bounding box center [530, 195] width 59 height 14
type input "*"
click at [515, 161] on div "Back Room" at bounding box center [511, 159] width 75 height 14
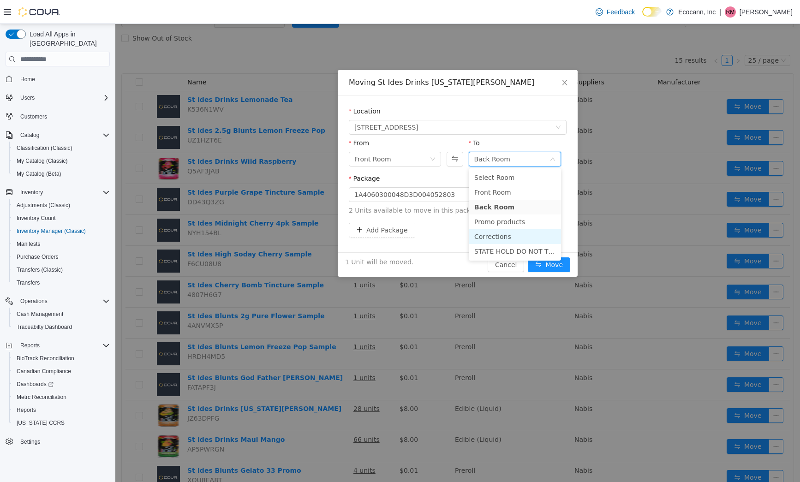
click at [506, 237] on li "Corrections" at bounding box center [514, 236] width 92 height 15
click at [551, 263] on button "Move" at bounding box center [548, 264] width 42 height 15
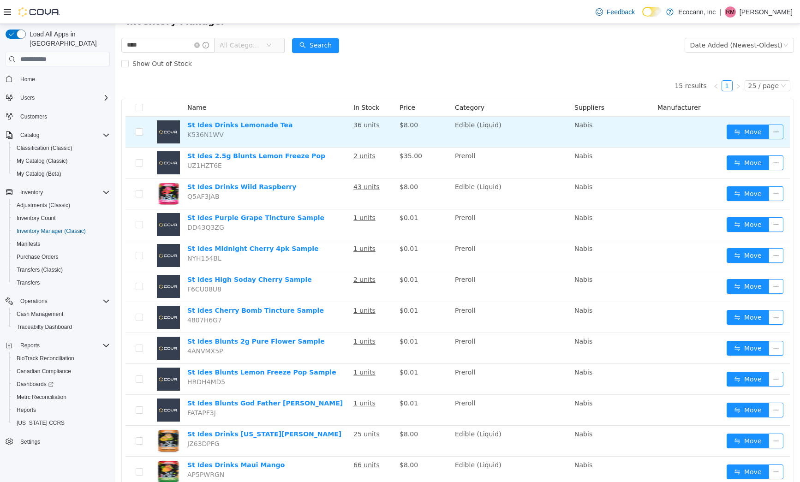
scroll to position [25, 0]
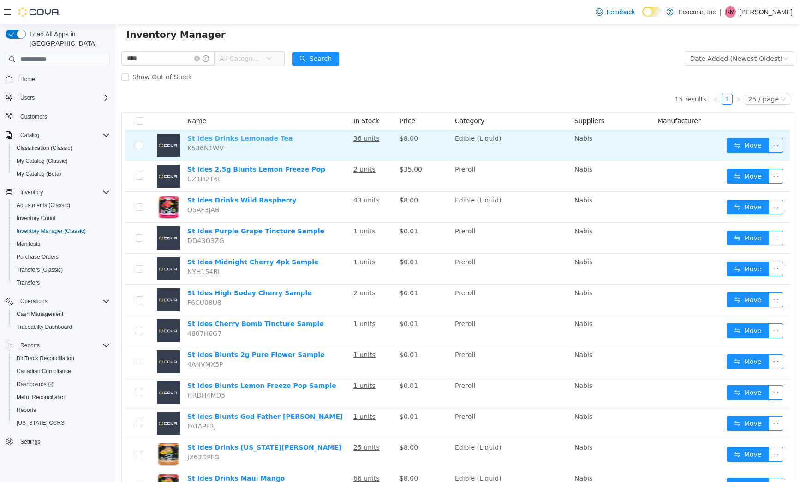
click at [231, 139] on link "St Ides Drinks Lemonade Tea" at bounding box center [239, 138] width 105 height 7
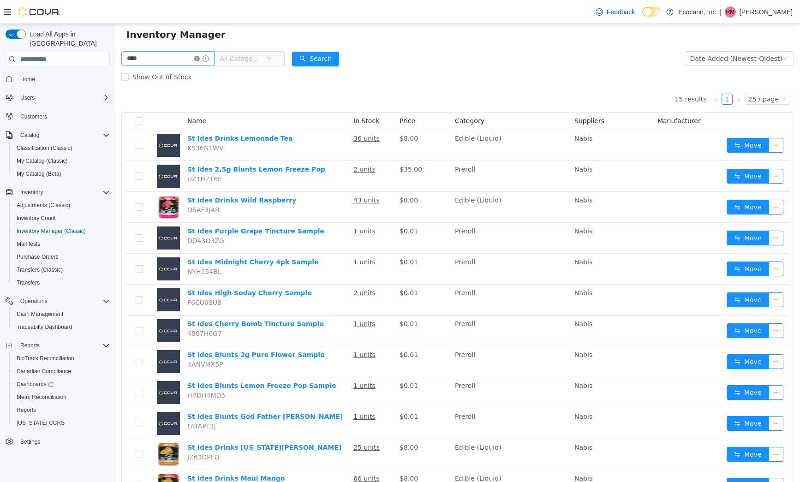
click at [200, 57] on icon "icon: close-circle" at bounding box center [197, 59] width 6 height 6
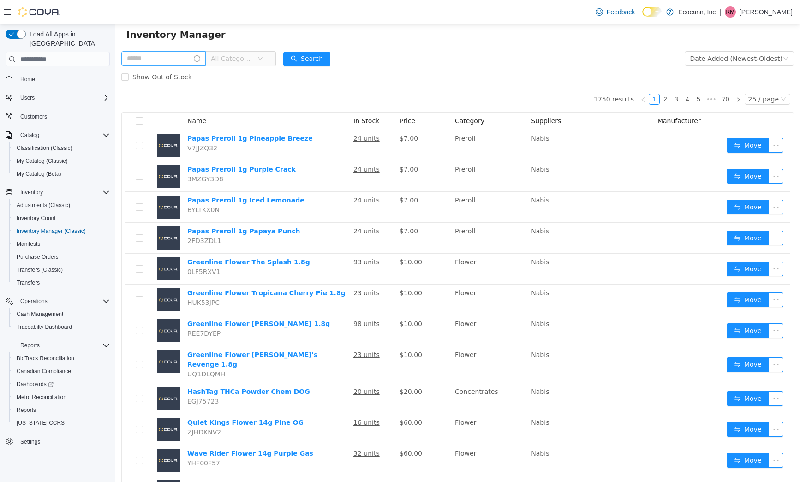
click at [374, 79] on div "Show Out of Stock" at bounding box center [457, 77] width 672 height 18
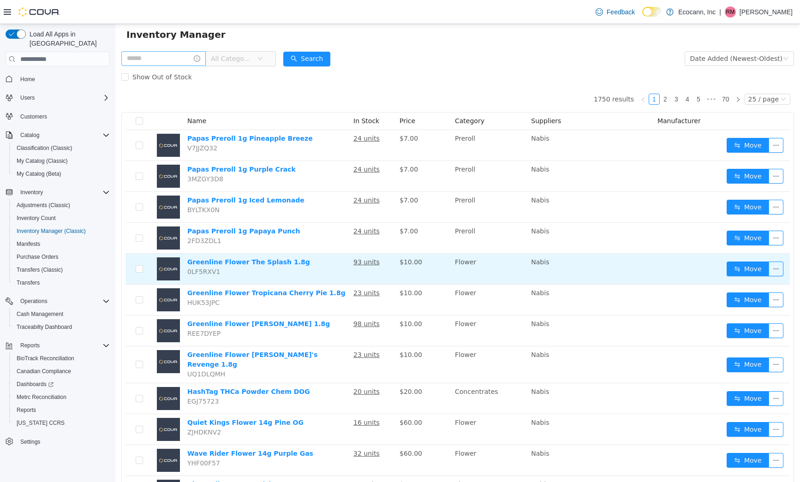
scroll to position [42, 0]
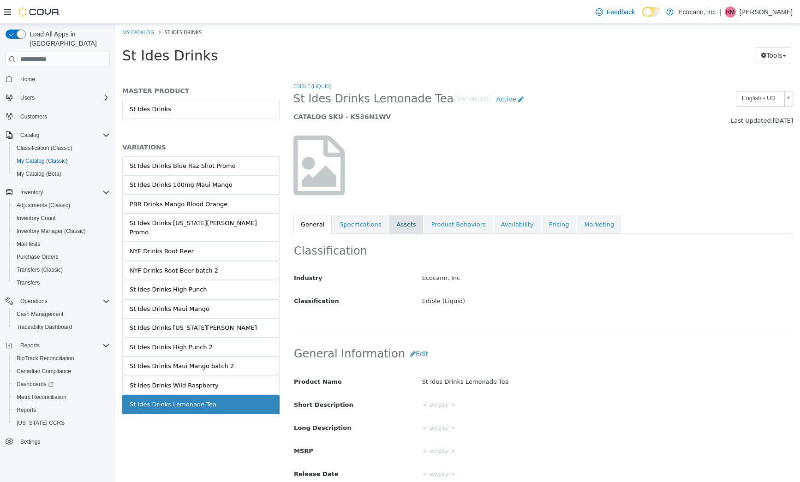
click at [405, 218] on link "Assets" at bounding box center [406, 224] width 34 height 19
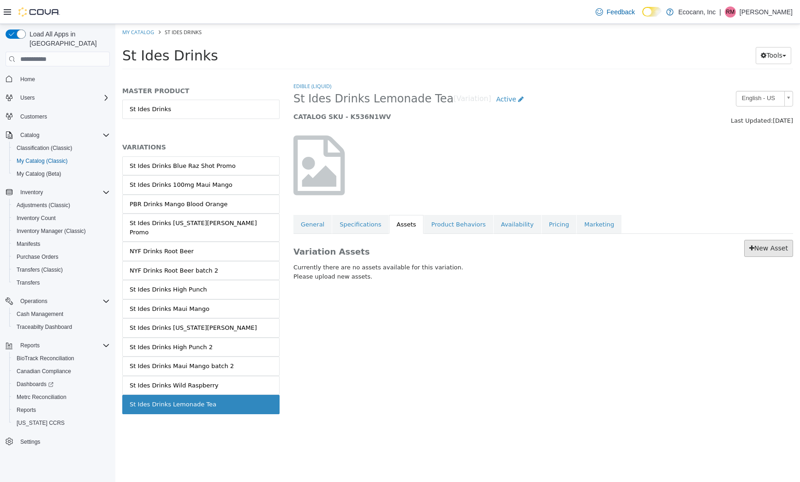
click at [769, 247] on link "New Asset" at bounding box center [768, 248] width 49 height 17
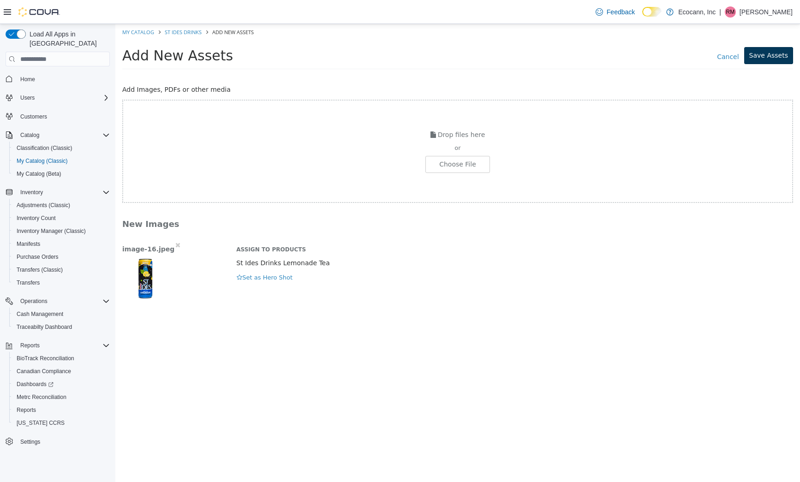
click at [774, 58] on button "Save Assets" at bounding box center [768, 55] width 49 height 17
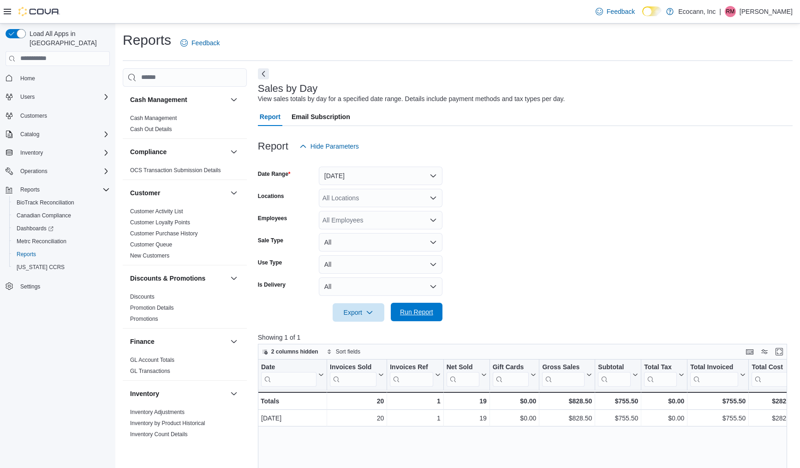
scroll to position [579, 0]
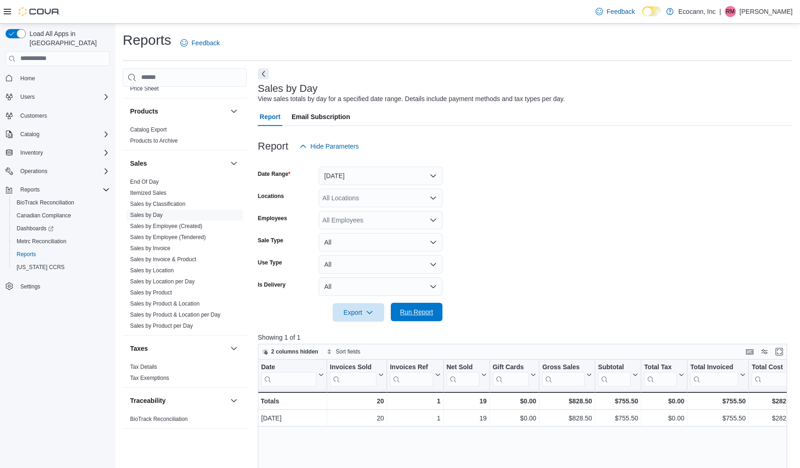
click at [412, 311] on span "Run Report" at bounding box center [416, 311] width 33 height 9
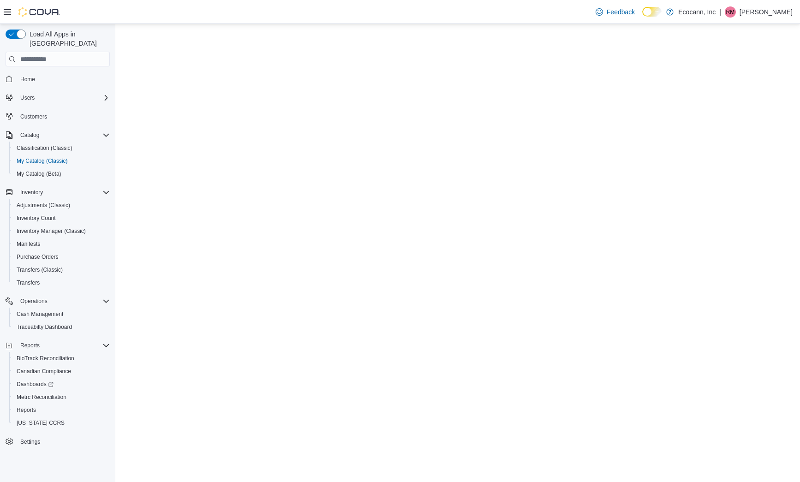
select select "**********"
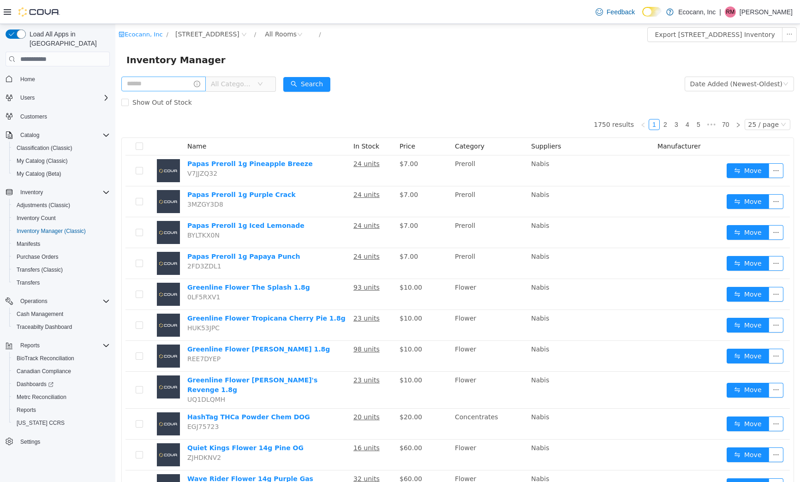
scroll to position [42, 0]
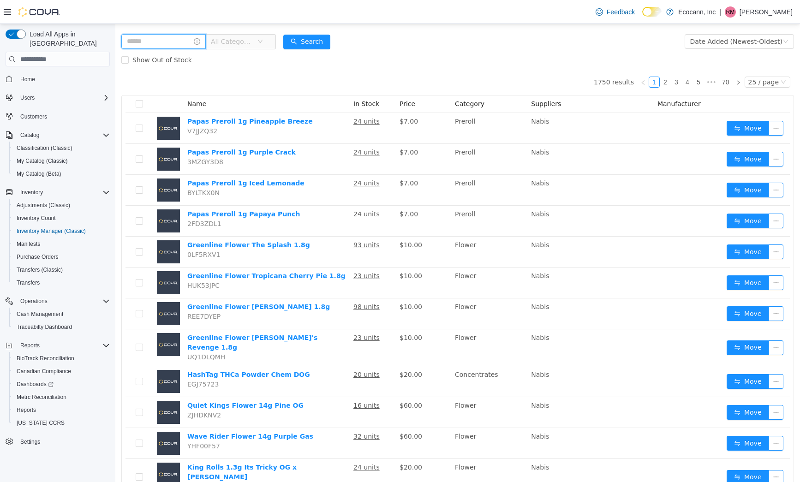
click at [200, 42] on input "text" at bounding box center [163, 41] width 84 height 15
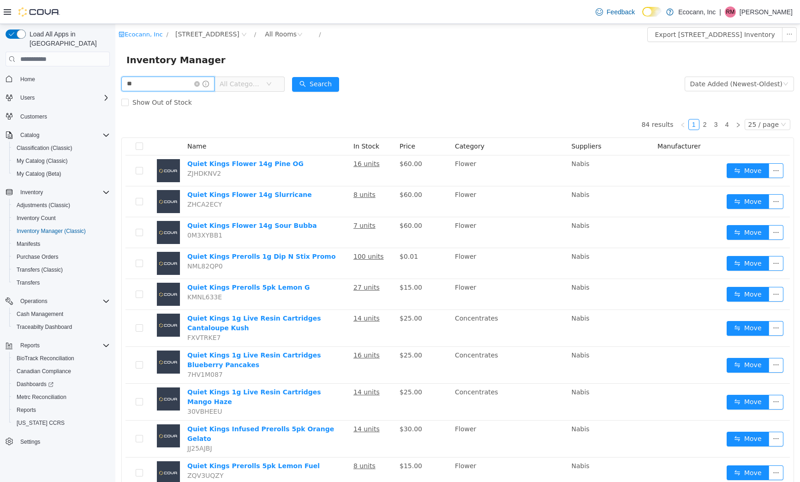
type input "*"
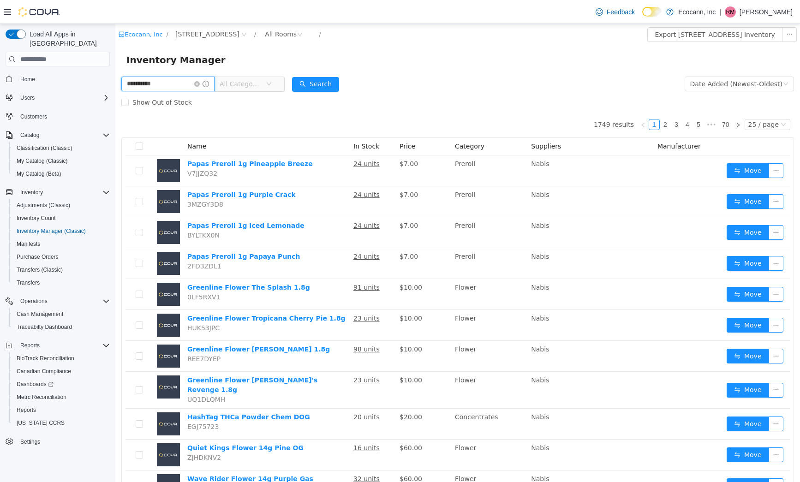
type input "**********"
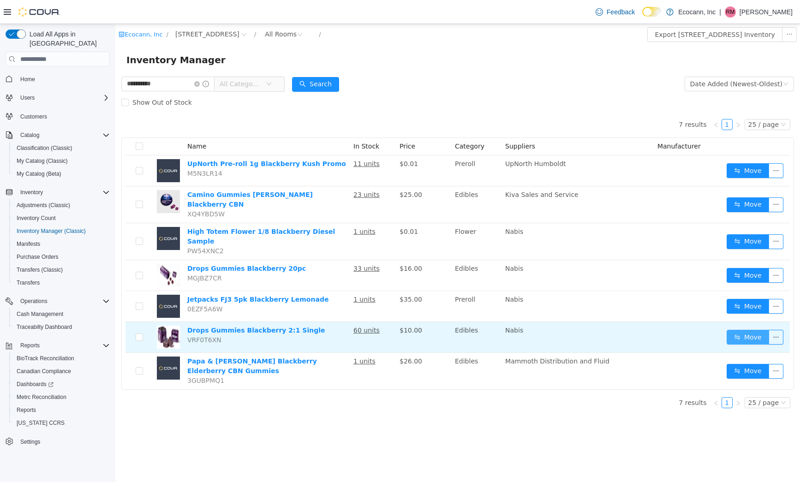
click at [731, 330] on button "Move" at bounding box center [747, 337] width 42 height 15
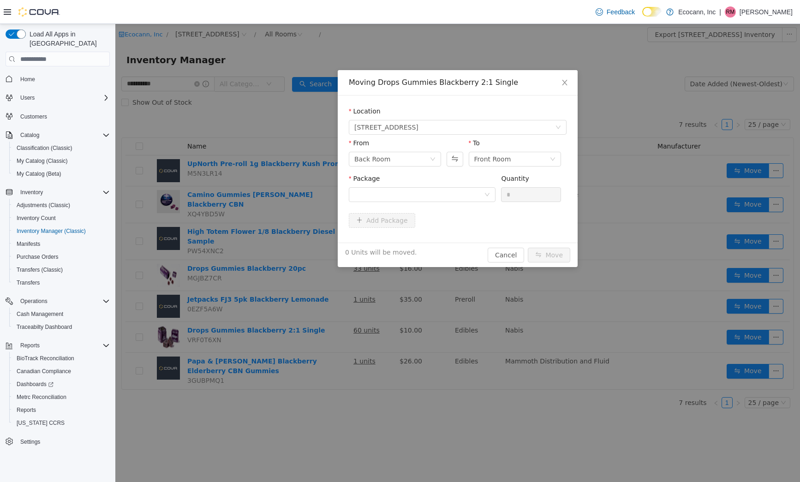
click at [415, 204] on div "Package" at bounding box center [422, 190] width 147 height 32
click at [415, 203] on div "Package" at bounding box center [422, 190] width 147 height 32
click at [415, 197] on div at bounding box center [419, 195] width 130 height 14
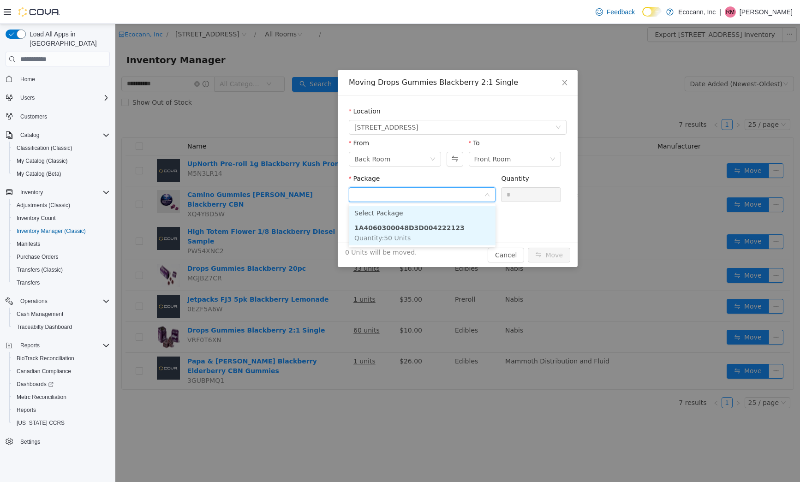
click at [416, 229] on strong "1A4060300048D3D004222123" at bounding box center [409, 227] width 110 height 7
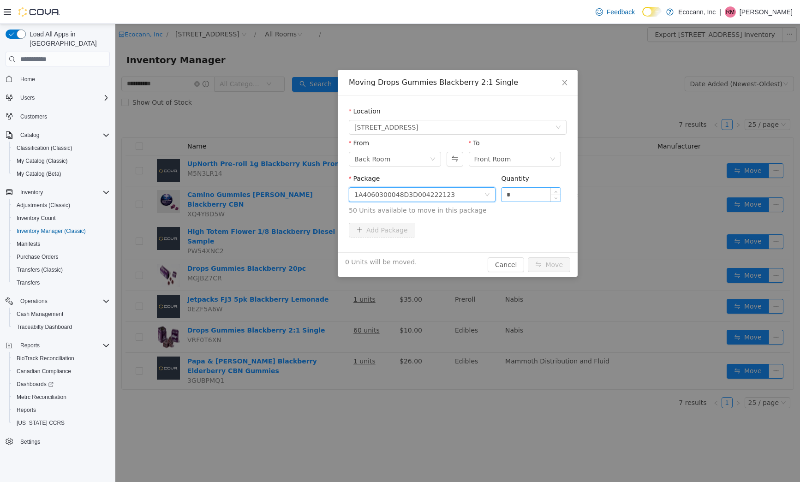
click at [510, 195] on input "*" at bounding box center [530, 195] width 59 height 14
type input "**"
click at [568, 266] on button "Move" at bounding box center [548, 264] width 42 height 15
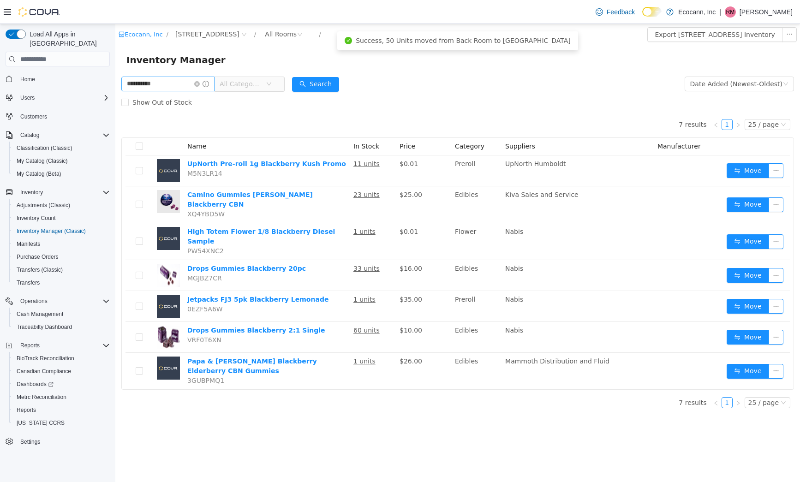
click at [209, 82] on span at bounding box center [201, 84] width 15 height 6
click at [200, 83] on icon "icon: close-circle" at bounding box center [197, 84] width 6 height 6
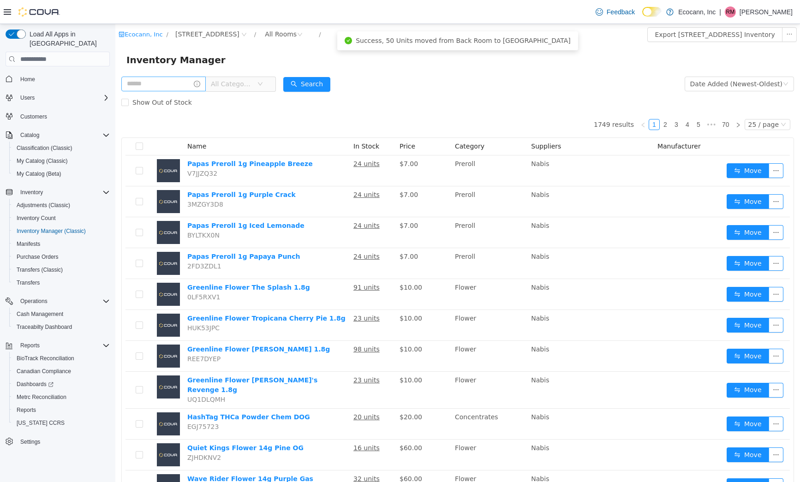
click at [233, 55] on div "Inventory Manager" at bounding box center [457, 60] width 662 height 15
click at [395, 53] on div "Inventory Manager" at bounding box center [457, 60] width 662 height 15
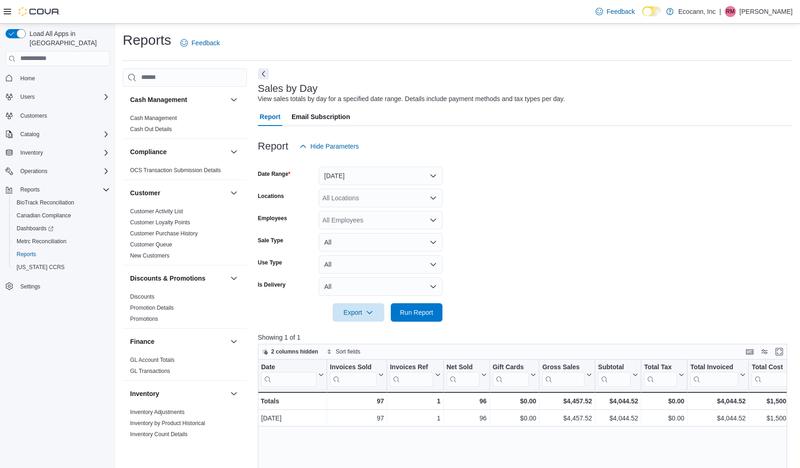
scroll to position [579, 0]
